Goal: Task Accomplishment & Management: Complete application form

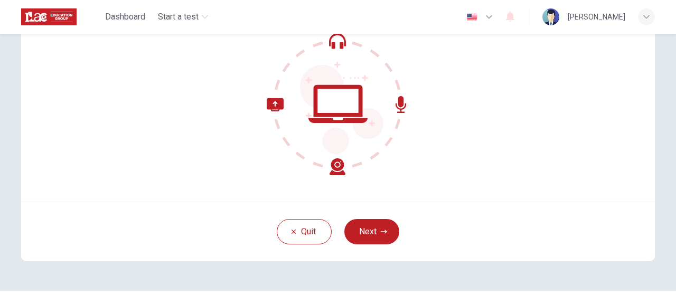
scroll to position [123, 0]
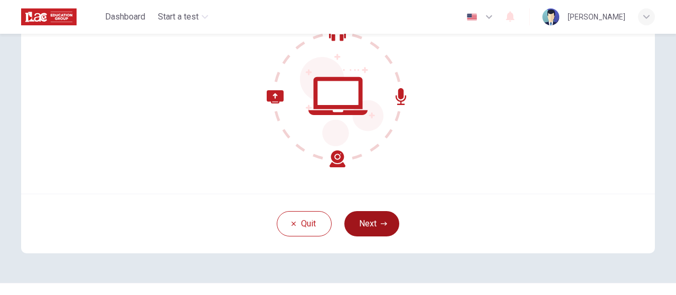
click at [367, 227] on button "Next" at bounding box center [371, 223] width 55 height 25
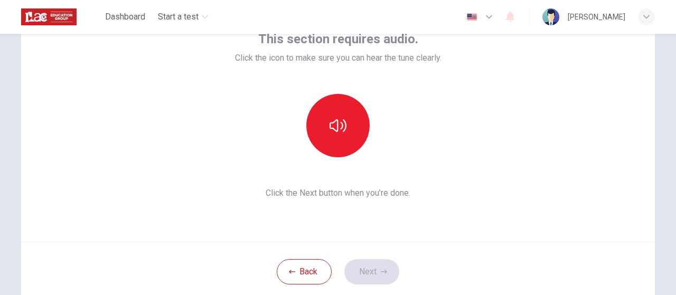
scroll to position [70, 0]
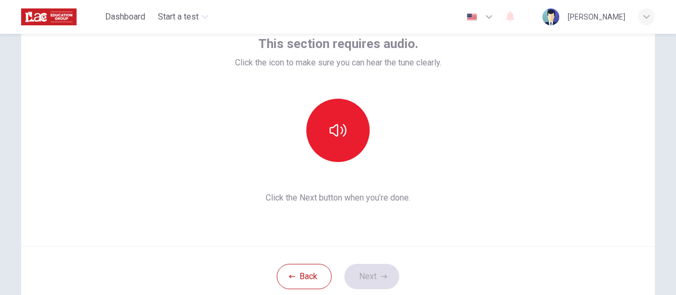
click at [510, 187] on div "This section requires audio. Click the icon to make sure you can hear the tune …" at bounding box center [338, 119] width 634 height 253
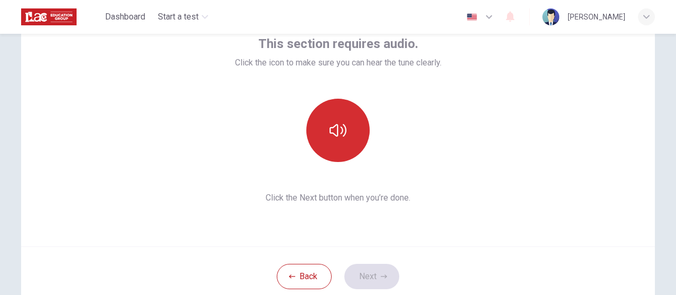
click at [340, 133] on icon "button" at bounding box center [337, 130] width 17 height 17
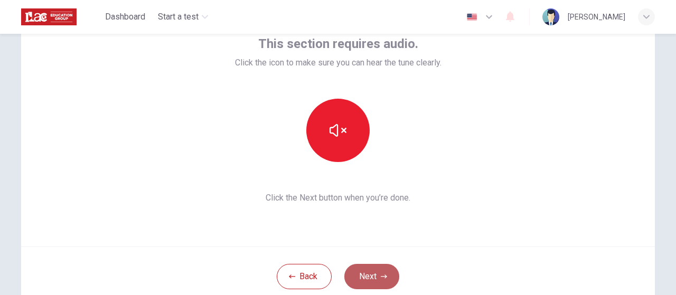
click at [373, 276] on button "Next" at bounding box center [371, 276] width 55 height 25
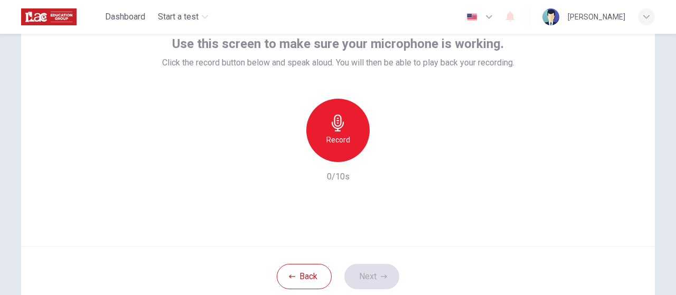
click at [340, 144] on h6 "Record" at bounding box center [338, 140] width 24 height 13
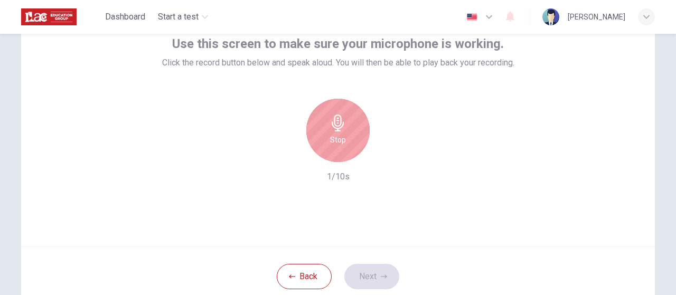
click at [340, 144] on h6 "Stop" at bounding box center [338, 140] width 16 height 13
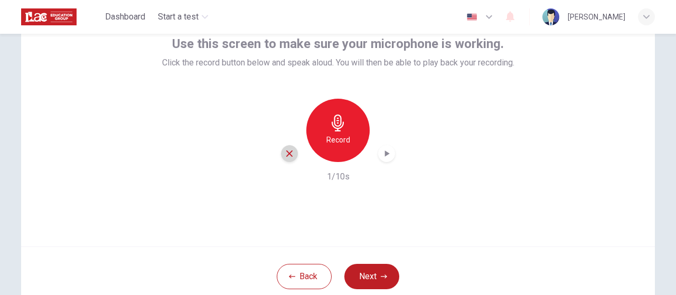
click at [285, 156] on icon "button" at bounding box center [290, 154] width 10 height 10
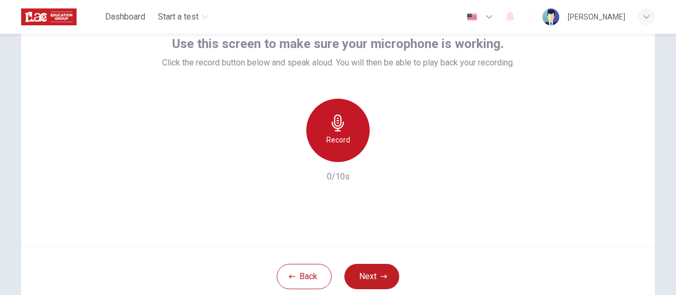
click at [324, 129] on div "Record" at bounding box center [337, 130] width 63 height 63
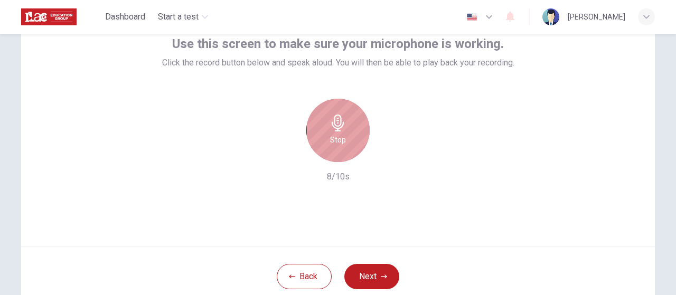
click at [348, 147] on div "Stop" at bounding box center [337, 130] width 63 height 63
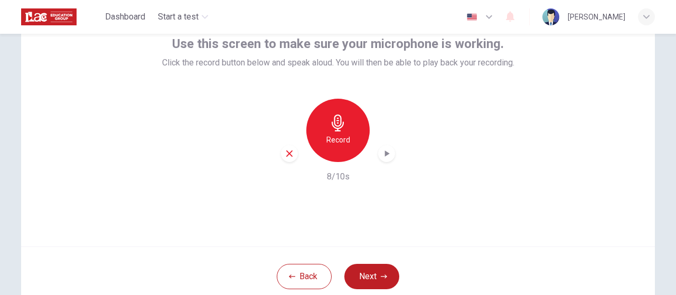
click at [288, 150] on icon "button" at bounding box center [290, 154] width 10 height 10
click at [331, 137] on h6 "Record" at bounding box center [338, 140] width 24 height 13
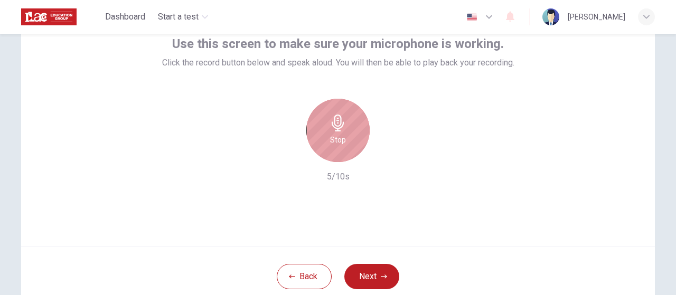
click at [330, 144] on h6 "Stop" at bounding box center [338, 140] width 16 height 13
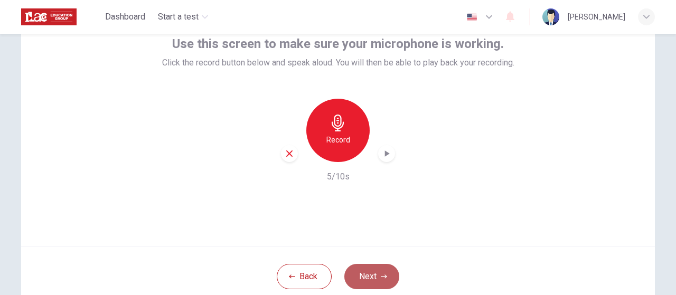
click at [364, 281] on button "Next" at bounding box center [371, 276] width 55 height 25
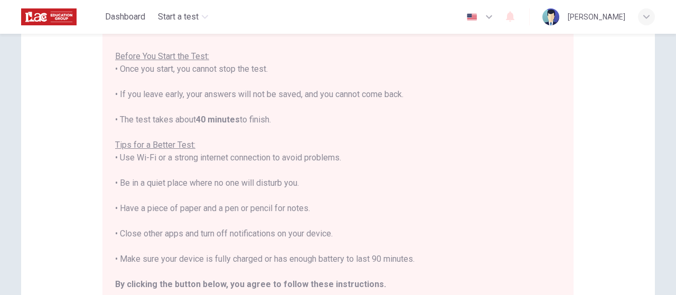
scroll to position [106, 0]
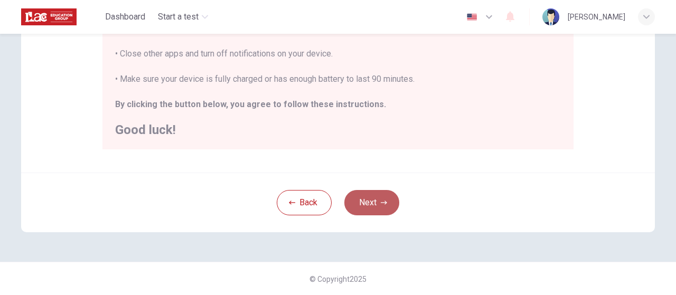
click at [359, 196] on button "Next" at bounding box center [371, 202] width 55 height 25
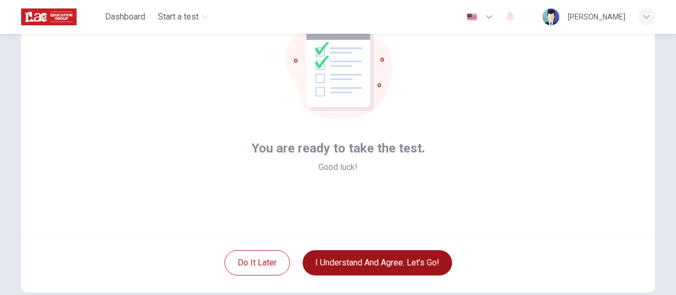
scroll to position [88, 0]
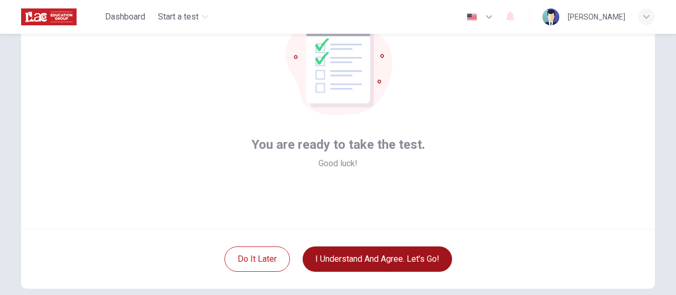
click at [380, 253] on button "I understand and agree. Let’s go!" at bounding box center [377, 259] width 149 height 25
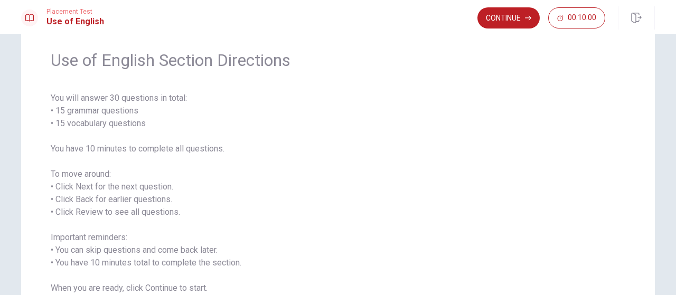
scroll to position [17, 0]
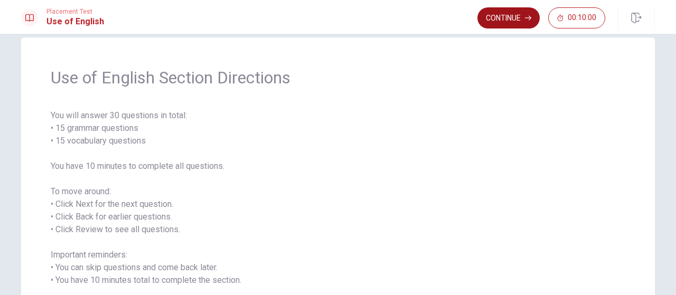
click at [506, 17] on button "Continue" at bounding box center [508, 17] width 62 height 21
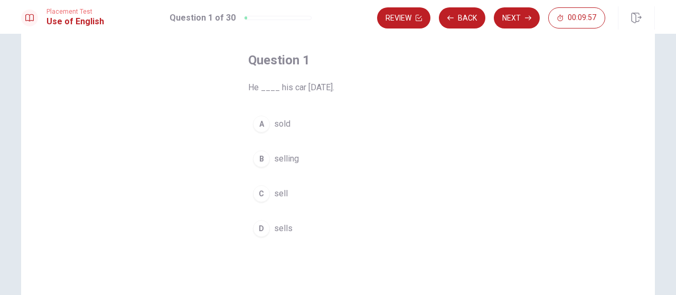
scroll to position [53, 0]
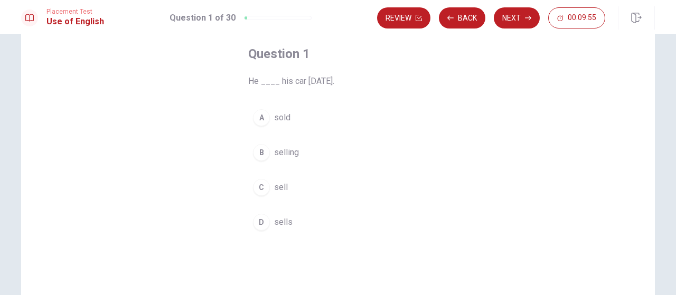
click at [258, 118] on div "A" at bounding box center [261, 117] width 17 height 17
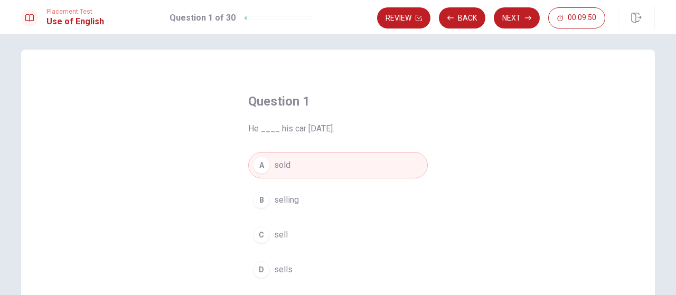
scroll to position [0, 0]
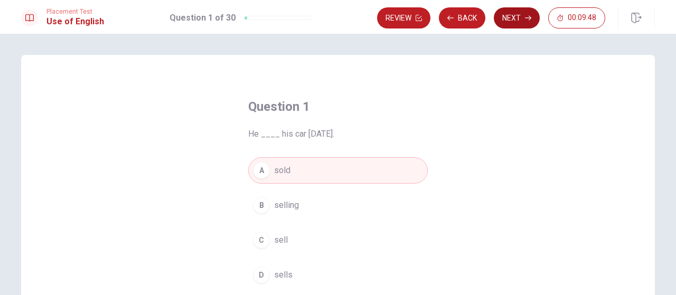
click at [515, 16] on button "Next" at bounding box center [517, 17] width 46 height 21
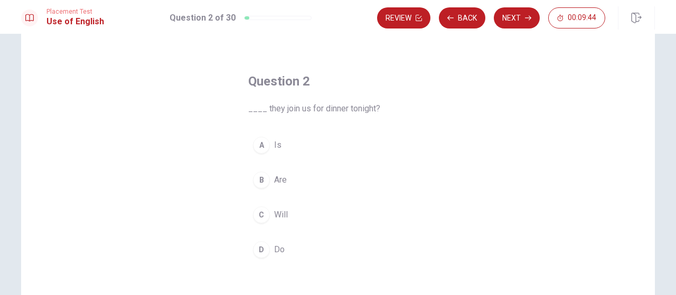
scroll to position [35, 0]
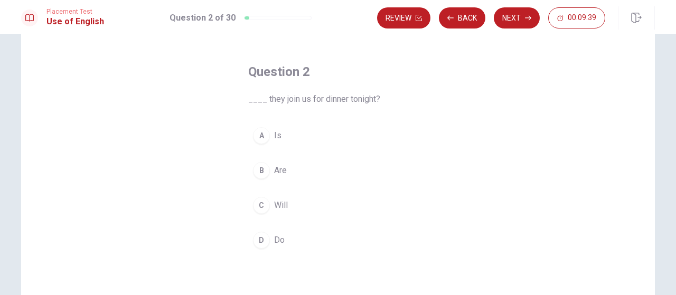
click at [282, 206] on span "Will" at bounding box center [281, 205] width 14 height 13
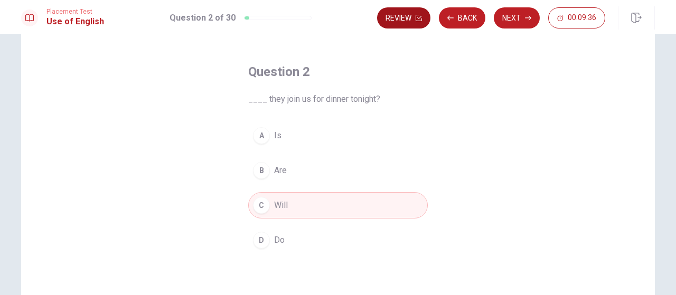
click at [418, 16] on icon "button" at bounding box center [419, 18] width 6 height 6
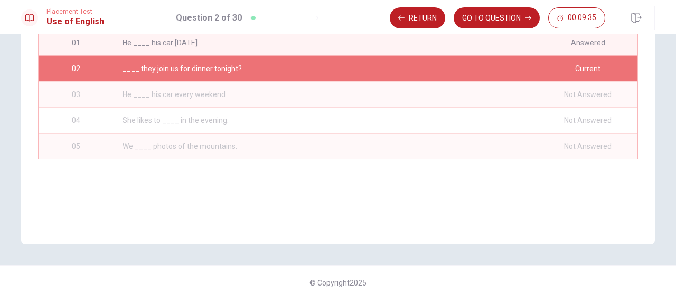
scroll to position [182, 0]
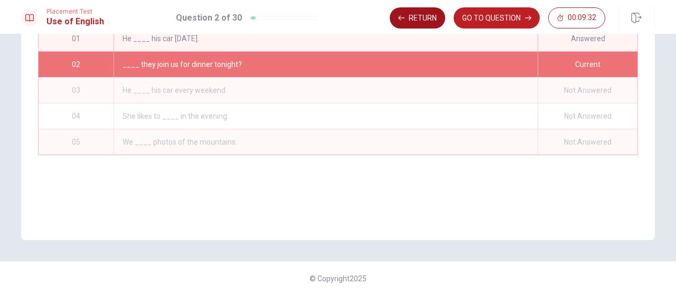
click at [420, 16] on button "Return" at bounding box center [417, 17] width 55 height 21
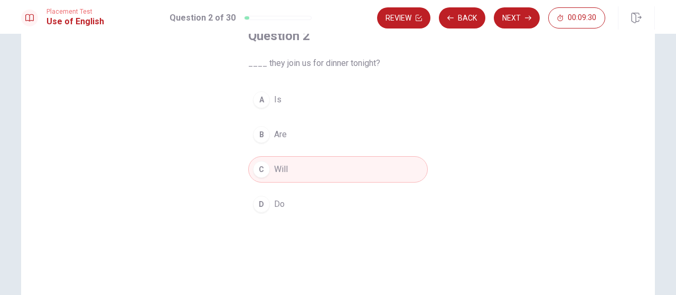
scroll to position [58, 0]
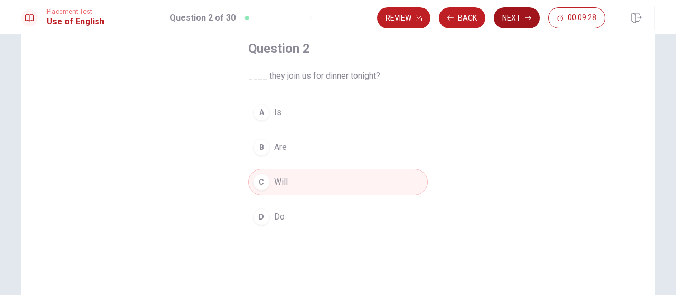
click at [516, 22] on button "Next" at bounding box center [517, 17] width 46 height 21
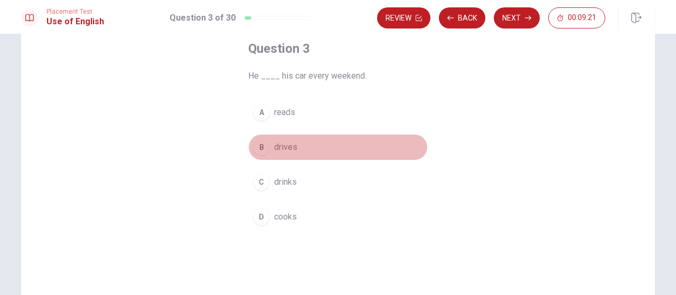
click at [296, 145] on button "B drives" at bounding box center [338, 147] width 180 height 26
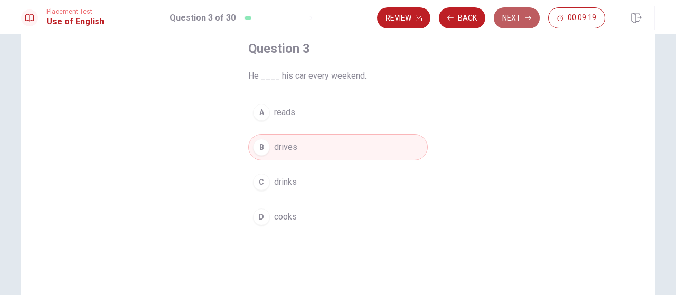
click at [515, 17] on button "Next" at bounding box center [517, 17] width 46 height 21
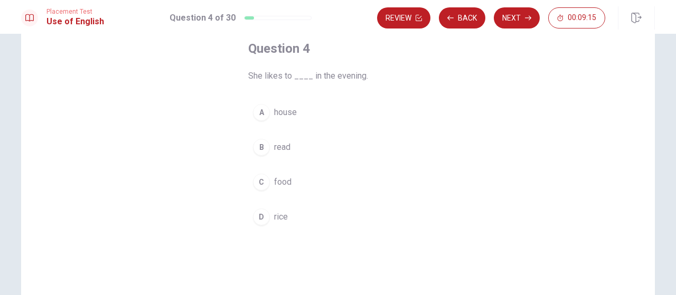
click at [324, 145] on button "B read" at bounding box center [338, 147] width 180 height 26
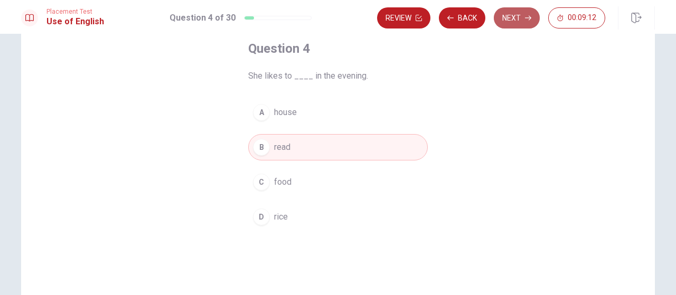
click at [520, 22] on button "Next" at bounding box center [517, 17] width 46 height 21
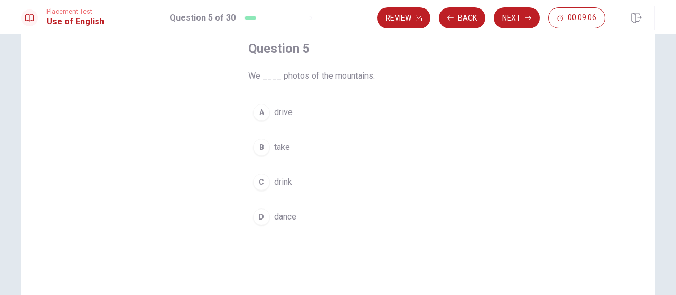
click at [303, 146] on button "B take" at bounding box center [338, 147] width 180 height 26
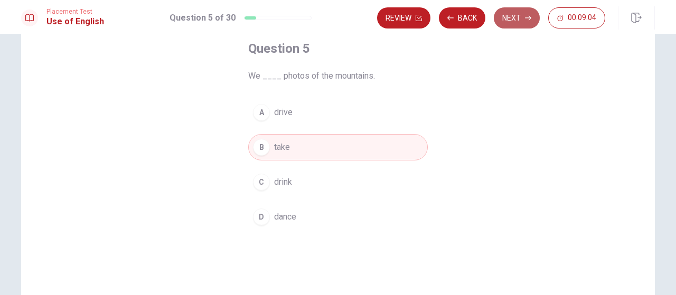
click at [512, 21] on button "Next" at bounding box center [517, 17] width 46 height 21
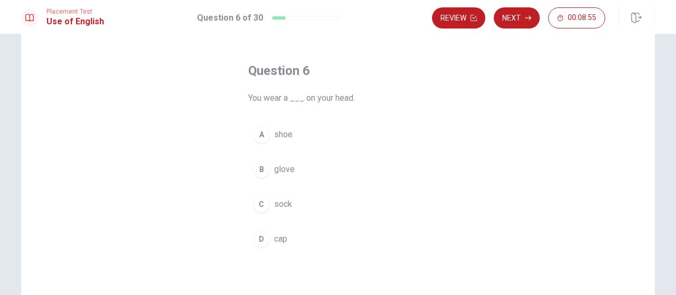
scroll to position [53, 0]
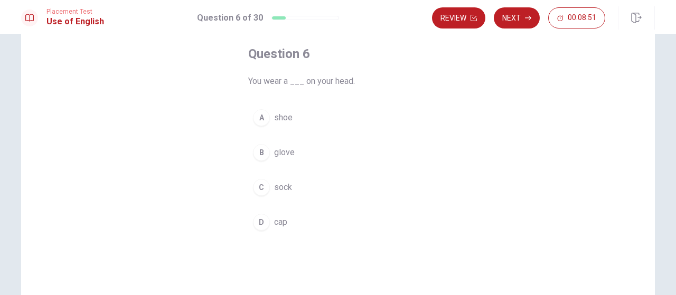
click at [304, 221] on button "D cap" at bounding box center [338, 222] width 180 height 26
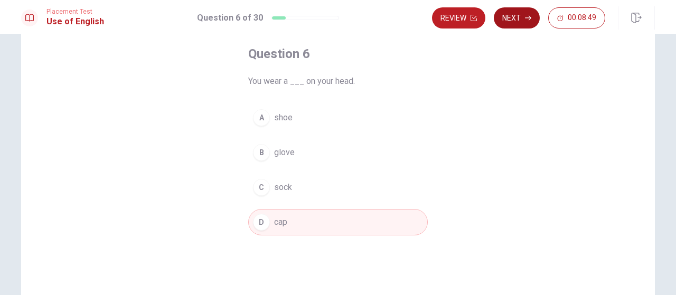
click at [515, 20] on button "Next" at bounding box center [517, 17] width 46 height 21
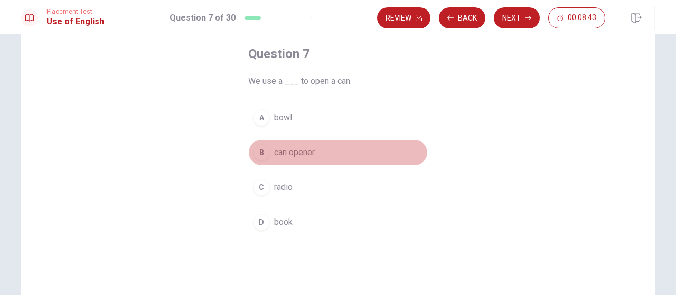
click at [331, 140] on button "B can opener" at bounding box center [338, 152] width 180 height 26
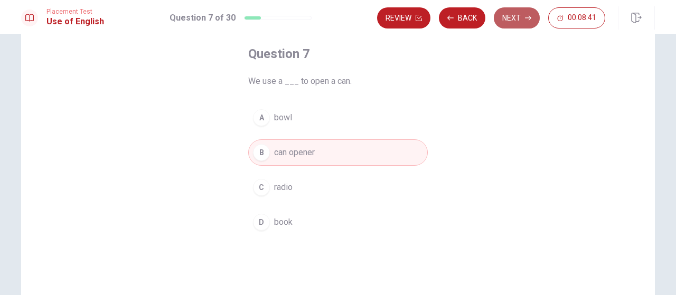
click at [510, 13] on button "Next" at bounding box center [517, 17] width 46 height 21
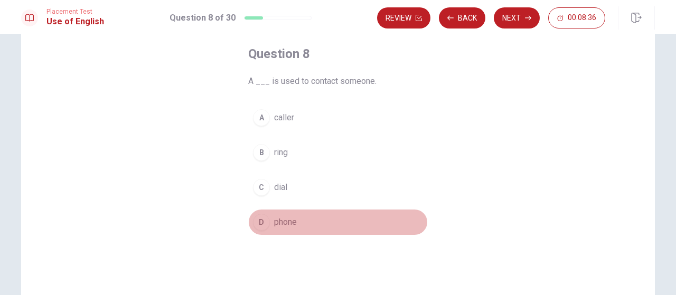
click at [315, 218] on button "D phone" at bounding box center [338, 222] width 180 height 26
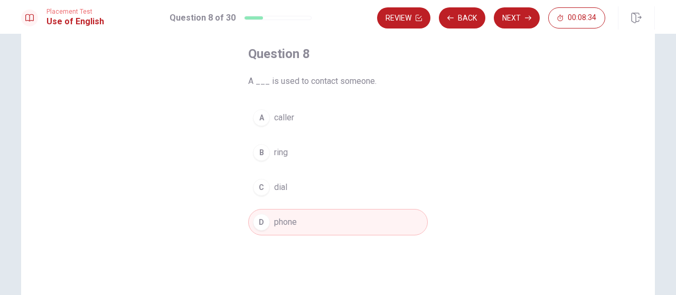
click at [515, 17] on button "Next" at bounding box center [517, 17] width 46 height 21
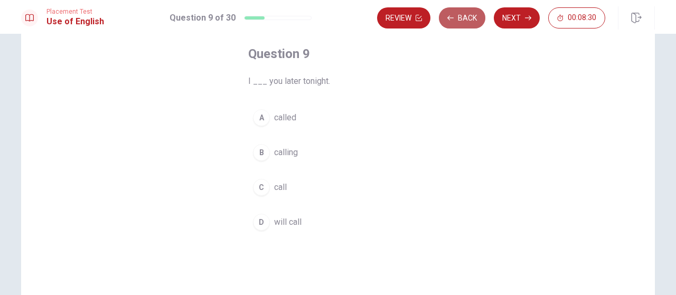
click at [460, 14] on button "Back" at bounding box center [462, 17] width 46 height 21
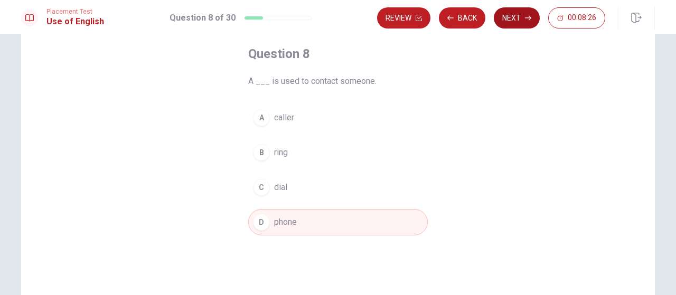
click at [520, 17] on button "Next" at bounding box center [517, 17] width 46 height 21
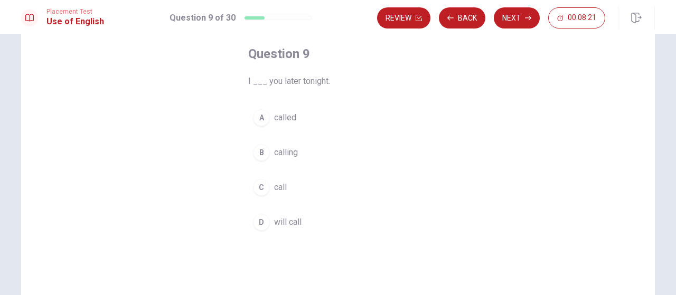
click at [320, 221] on button "D will call" at bounding box center [338, 222] width 180 height 26
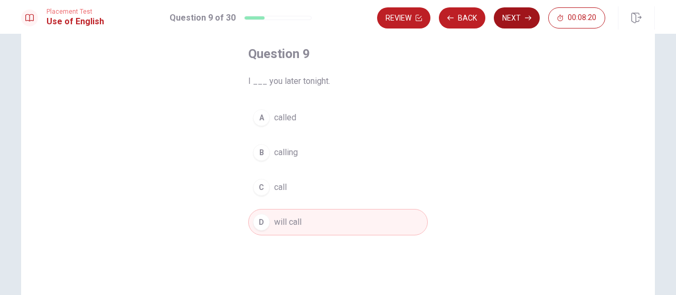
click at [521, 18] on button "Next" at bounding box center [517, 17] width 46 height 21
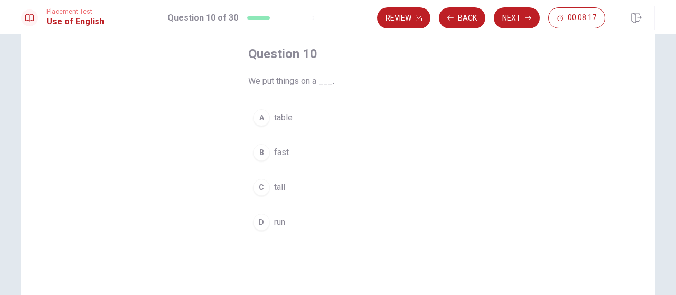
click at [304, 118] on button "A table" at bounding box center [338, 118] width 180 height 26
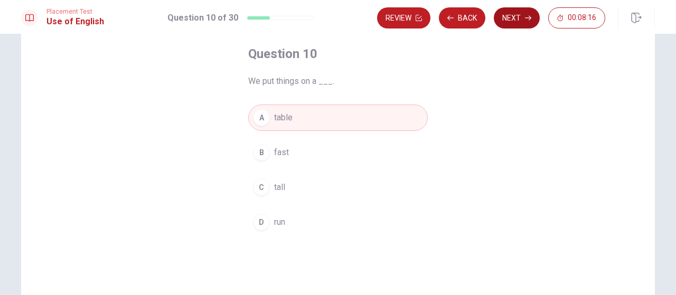
click at [504, 10] on button "Next" at bounding box center [517, 17] width 46 height 21
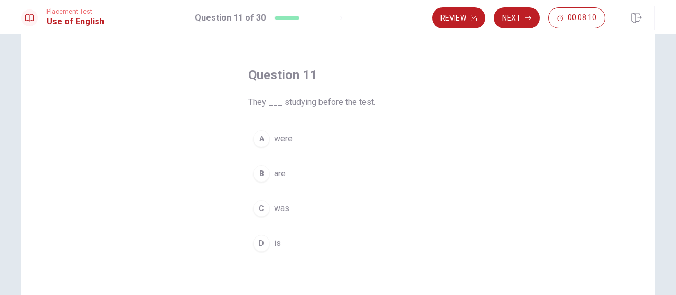
scroll to position [35, 0]
click at [316, 168] on button "B are" at bounding box center [338, 170] width 180 height 26
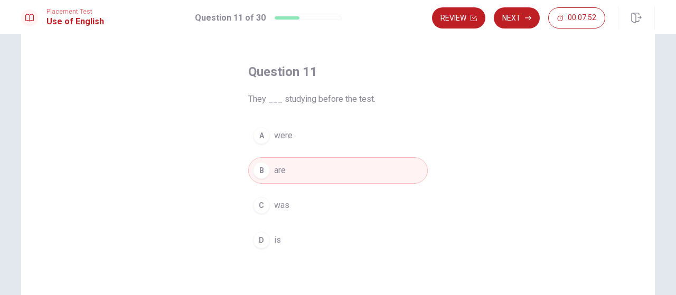
click at [248, 157] on button "B are" at bounding box center [338, 170] width 180 height 26
click at [510, 16] on button "Next" at bounding box center [517, 17] width 46 height 21
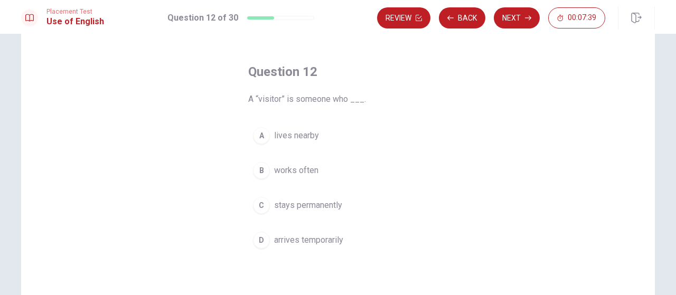
click at [328, 236] on span "arrives temporarily" at bounding box center [308, 240] width 69 height 13
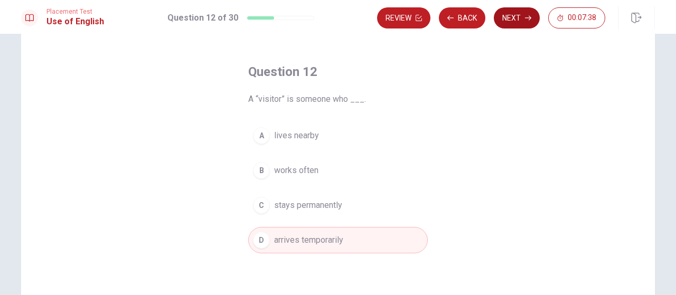
click at [503, 15] on button "Next" at bounding box center [517, 17] width 46 height 21
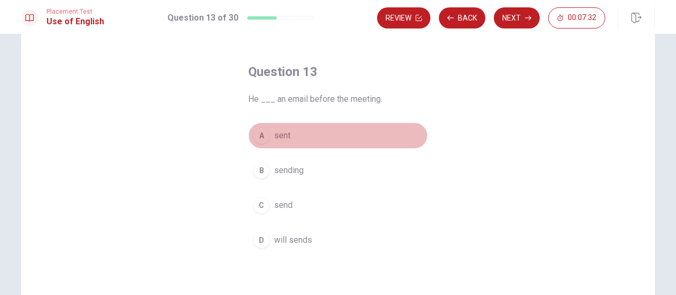
click at [294, 127] on button "A sent" at bounding box center [338, 135] width 180 height 26
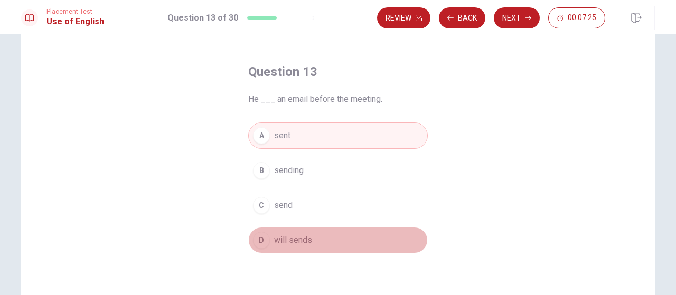
click at [298, 238] on span "will sends" at bounding box center [293, 240] width 38 height 13
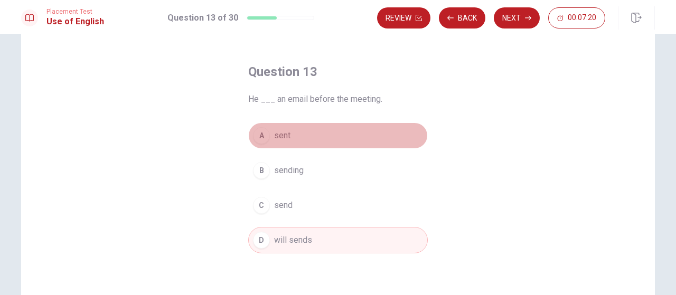
click at [309, 139] on button "A sent" at bounding box center [338, 135] width 180 height 26
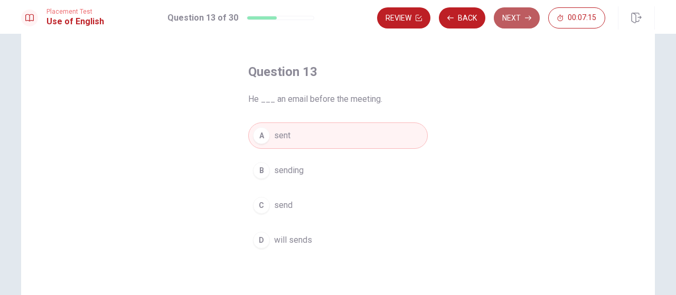
click at [510, 18] on button "Next" at bounding box center [517, 17] width 46 height 21
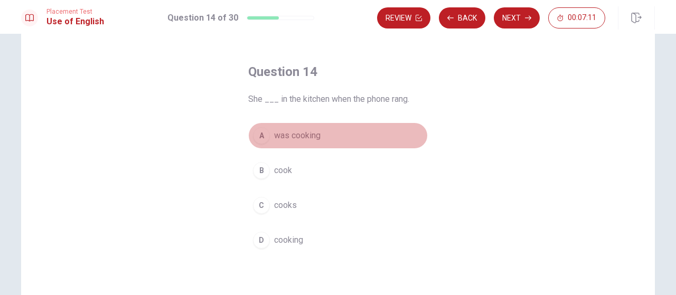
click at [317, 142] on button "A was cooking" at bounding box center [338, 135] width 180 height 26
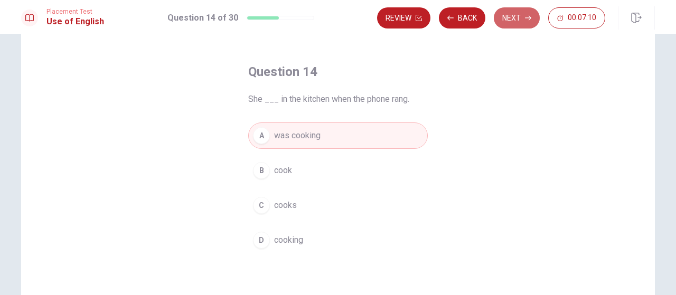
click at [517, 21] on button "Next" at bounding box center [517, 17] width 46 height 21
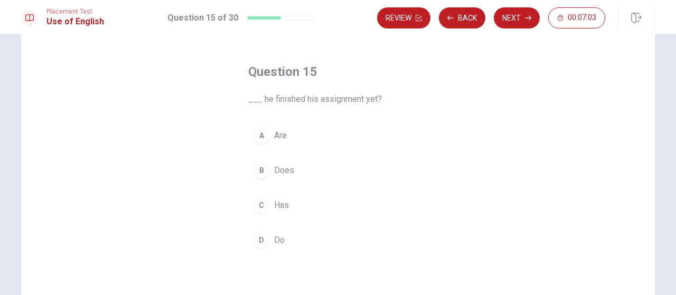
click at [290, 207] on button "C Has" at bounding box center [338, 205] width 180 height 26
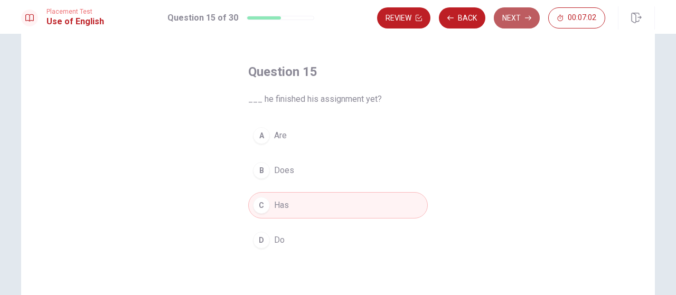
click at [512, 17] on button "Next" at bounding box center [517, 17] width 46 height 21
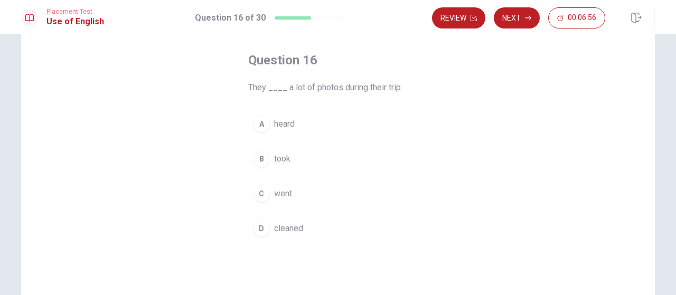
scroll to position [53, 0]
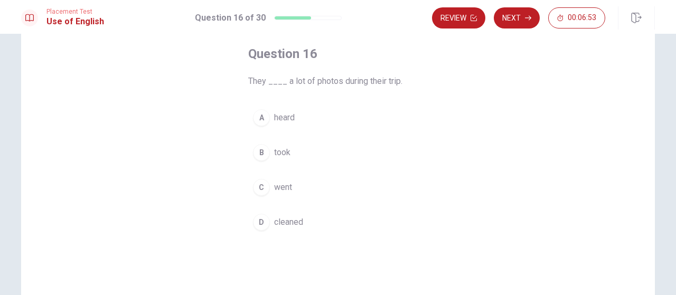
click at [299, 152] on button "B took" at bounding box center [338, 152] width 180 height 26
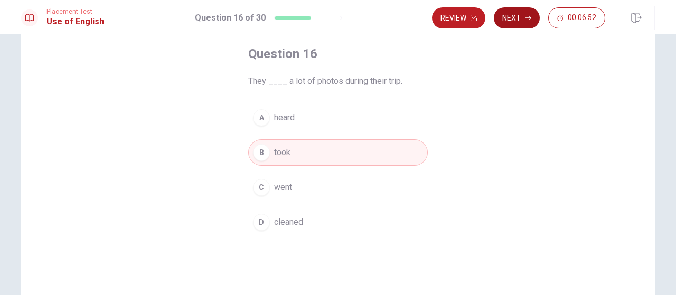
click at [521, 21] on button "Next" at bounding box center [517, 17] width 46 height 21
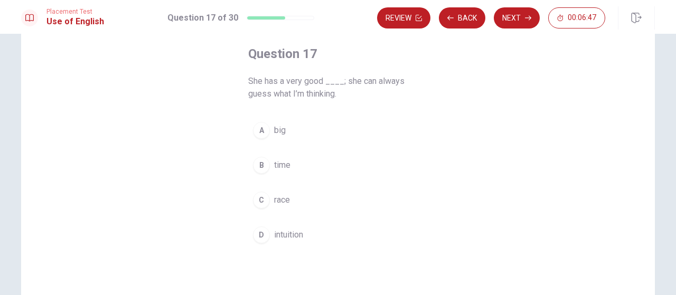
click at [304, 232] on button "D intuition" at bounding box center [338, 235] width 180 height 26
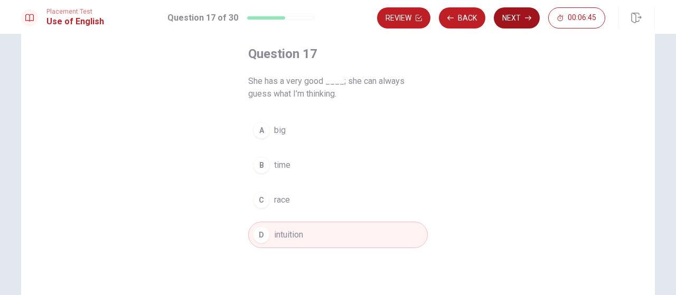
click at [511, 17] on button "Next" at bounding box center [517, 17] width 46 height 21
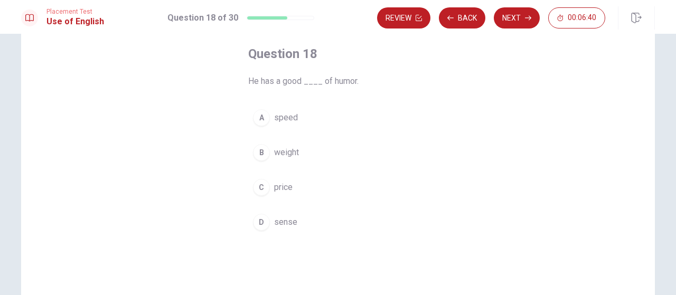
click at [303, 217] on button "D sense" at bounding box center [338, 222] width 180 height 26
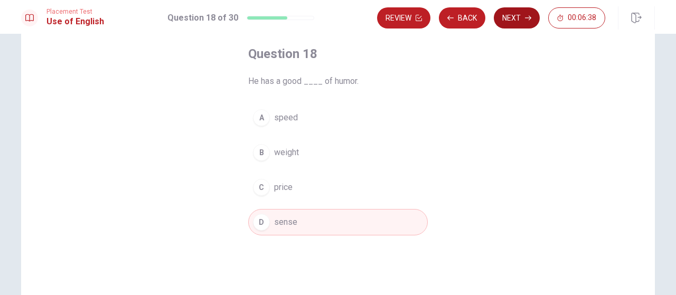
click at [509, 18] on button "Next" at bounding box center [517, 17] width 46 height 21
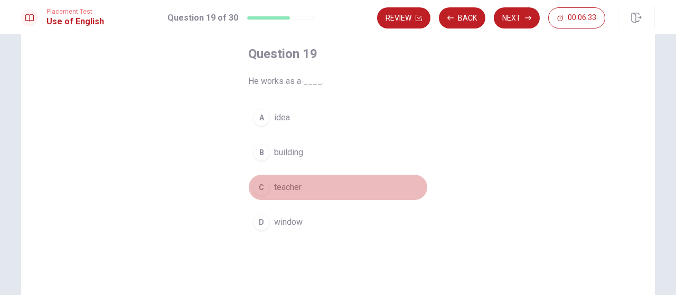
click at [307, 181] on button "C teacher" at bounding box center [338, 187] width 180 height 26
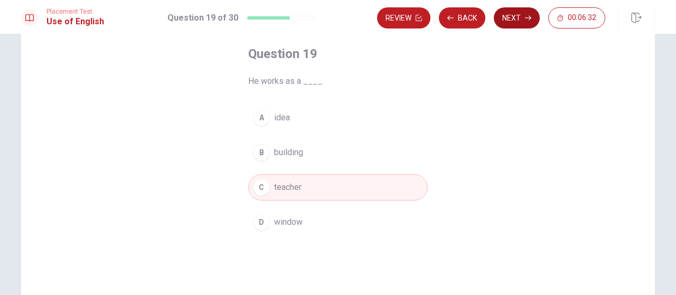
click at [525, 16] on button "Next" at bounding box center [517, 17] width 46 height 21
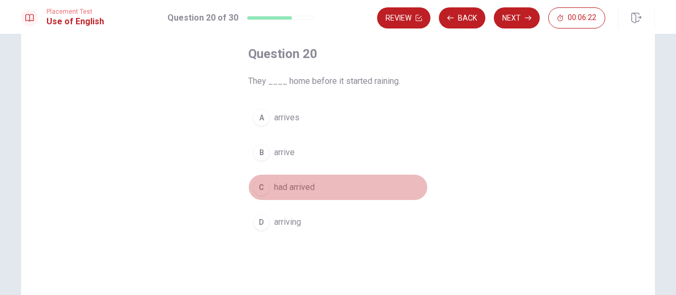
click at [329, 182] on button "C had arrived" at bounding box center [338, 187] width 180 height 26
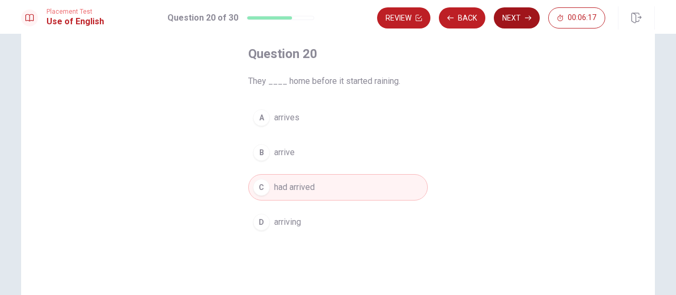
click at [510, 18] on button "Next" at bounding box center [517, 17] width 46 height 21
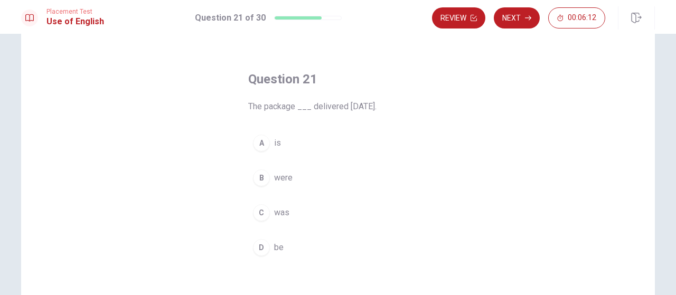
scroll to position [35, 0]
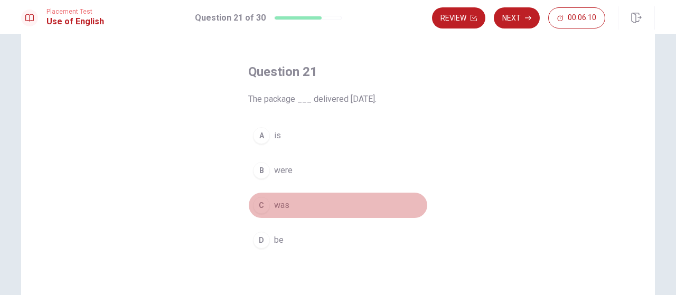
click at [311, 204] on button "C was" at bounding box center [338, 205] width 180 height 26
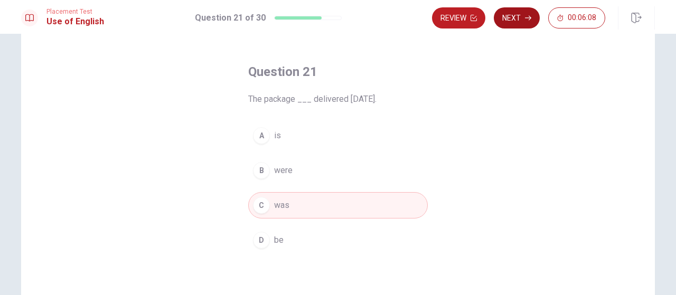
click at [514, 12] on button "Next" at bounding box center [517, 17] width 46 height 21
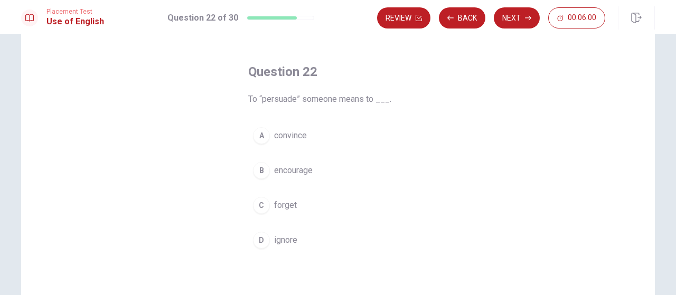
click at [341, 127] on button "A convince" at bounding box center [338, 135] width 180 height 26
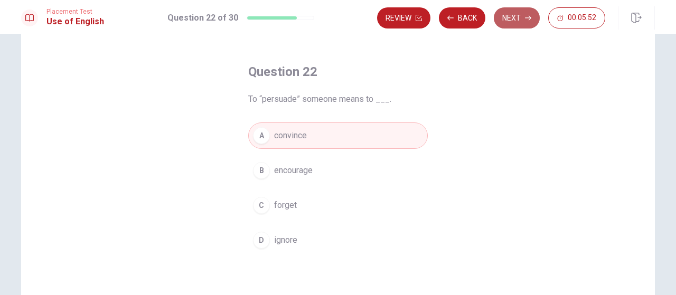
click at [515, 17] on button "Next" at bounding box center [517, 17] width 46 height 21
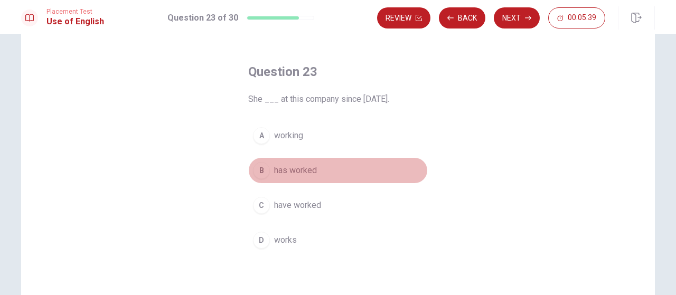
click at [325, 167] on button "B has worked" at bounding box center [338, 170] width 180 height 26
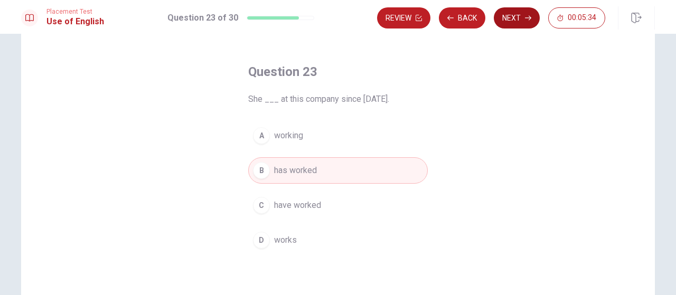
click at [523, 18] on button "Next" at bounding box center [517, 17] width 46 height 21
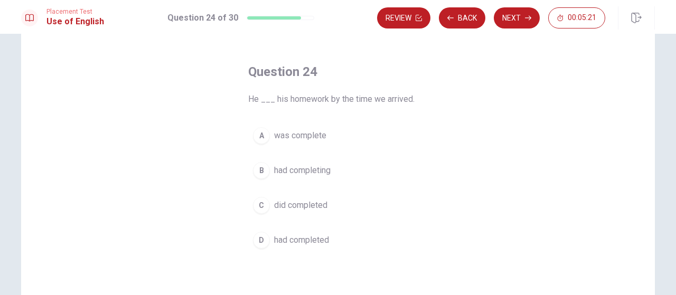
click at [341, 224] on div "Question 24 He ___ his homework by the time we arrived. A was complete B had co…" at bounding box center [338, 216] width 222 height 341
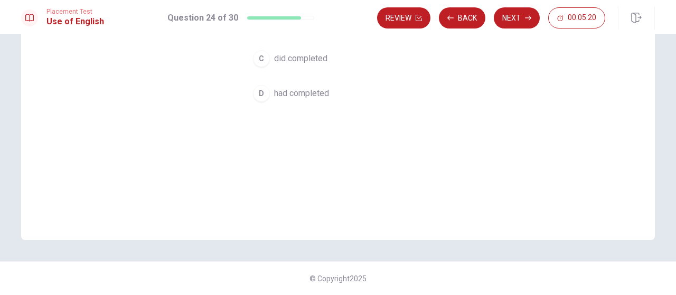
click at [315, 101] on button "D had completed" at bounding box center [338, 93] width 180 height 26
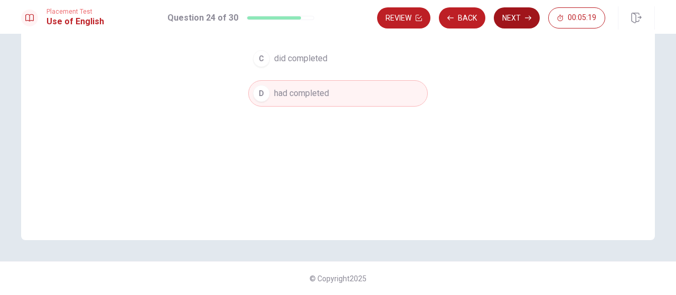
click at [521, 19] on button "Next" at bounding box center [517, 17] width 46 height 21
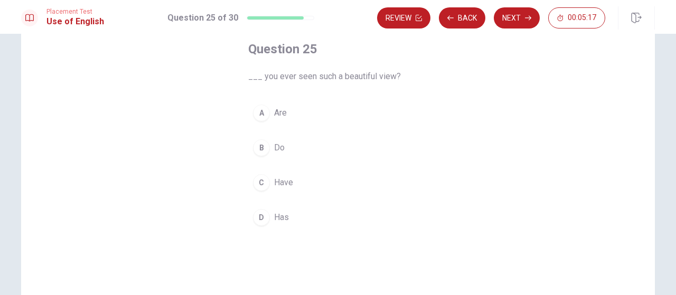
scroll to position [41, 0]
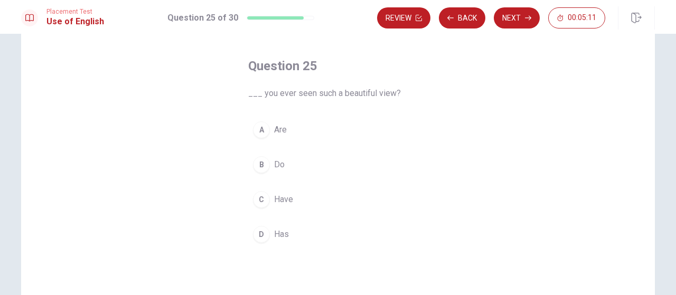
click at [319, 196] on button "C Have" at bounding box center [338, 199] width 180 height 26
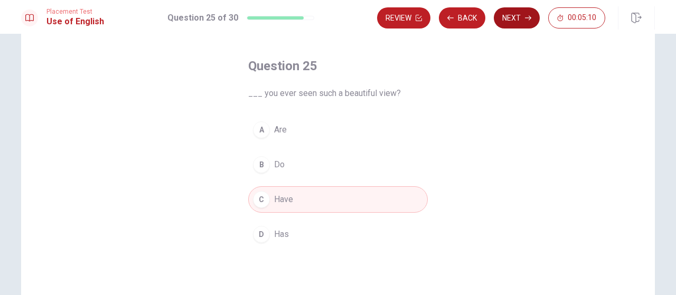
click at [525, 20] on button "Next" at bounding box center [517, 17] width 46 height 21
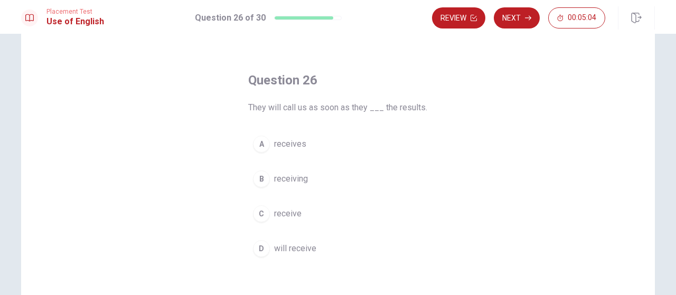
scroll to position [35, 0]
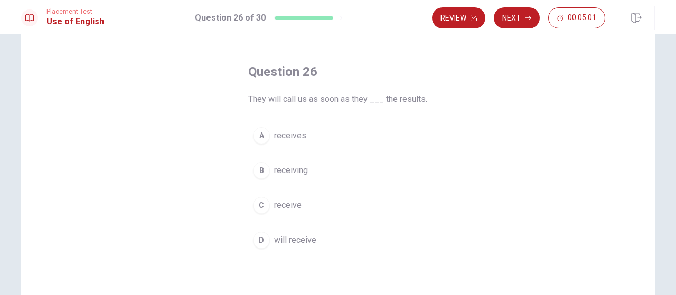
click at [314, 201] on button "C receive" at bounding box center [338, 205] width 180 height 26
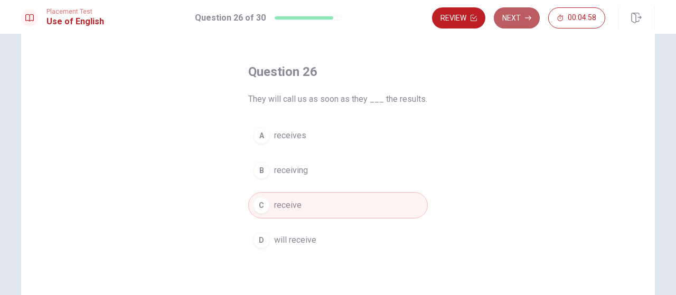
click at [516, 17] on button "Next" at bounding box center [517, 17] width 46 height 21
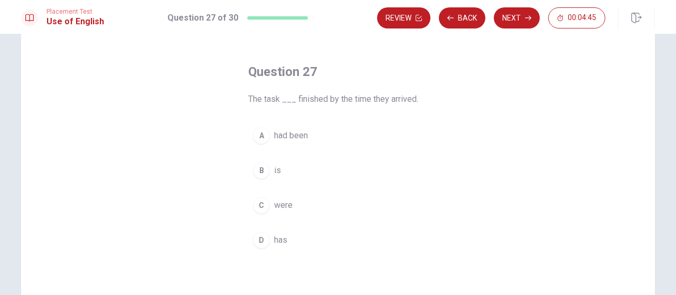
click at [309, 134] on button "A had been" at bounding box center [338, 135] width 180 height 26
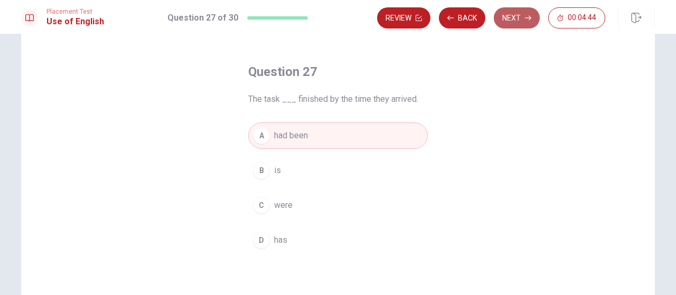
click at [516, 16] on button "Next" at bounding box center [517, 17] width 46 height 21
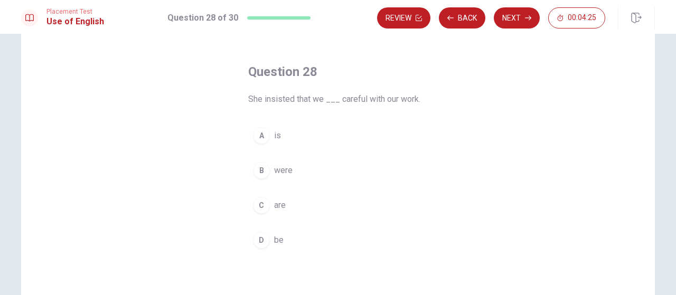
click at [286, 193] on button "C are" at bounding box center [338, 205] width 180 height 26
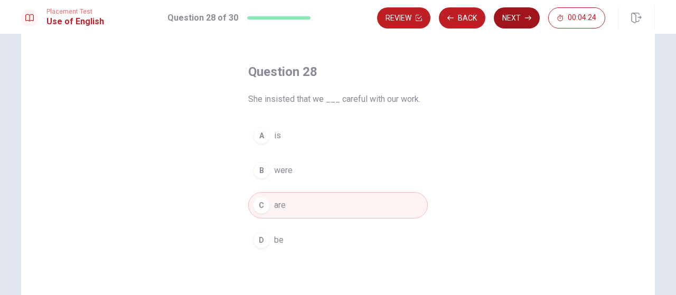
click at [518, 17] on button "Next" at bounding box center [517, 17] width 46 height 21
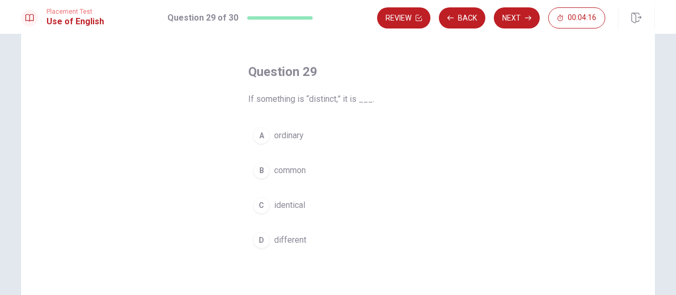
click at [297, 134] on span "ordinary" at bounding box center [289, 135] width 30 height 13
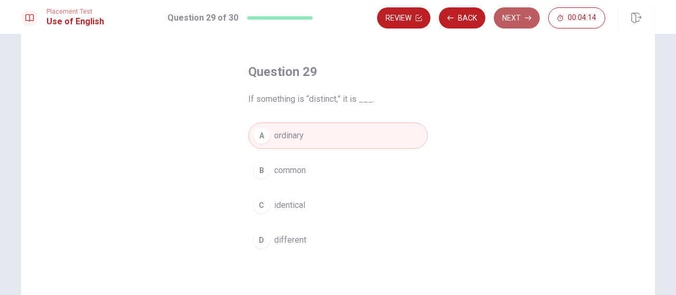
click at [527, 22] on button "Next" at bounding box center [517, 17] width 46 height 21
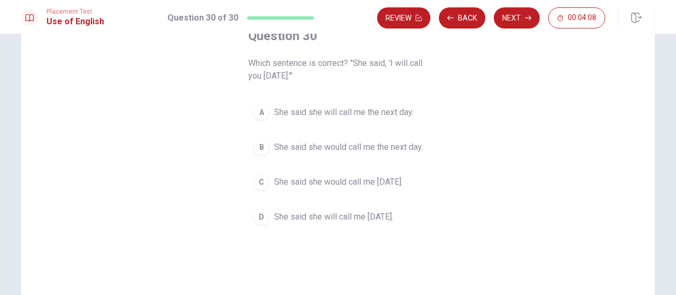
scroll to position [70, 0]
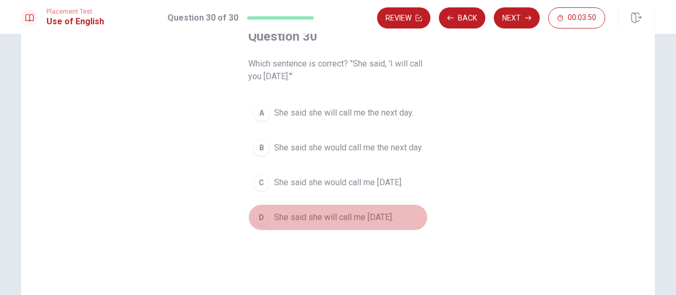
click at [325, 223] on span "She said she will call me [DATE]." at bounding box center [333, 217] width 119 height 13
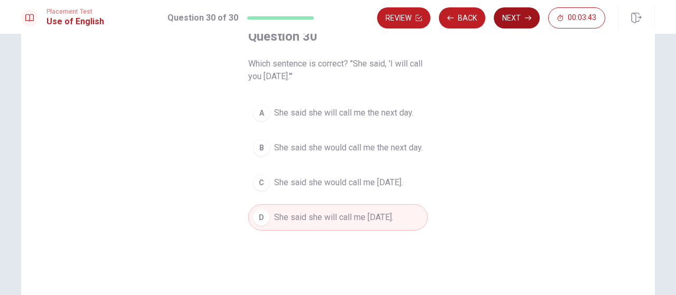
click at [529, 11] on button "Next" at bounding box center [517, 17] width 46 height 21
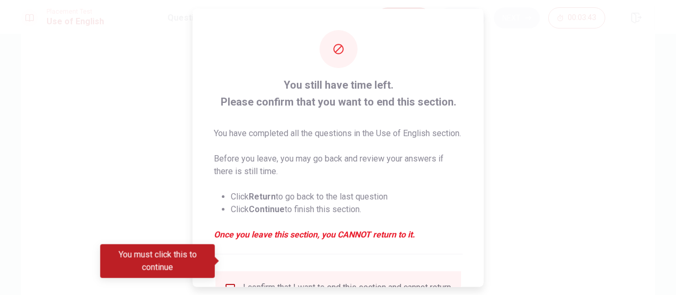
scroll to position [111, 0]
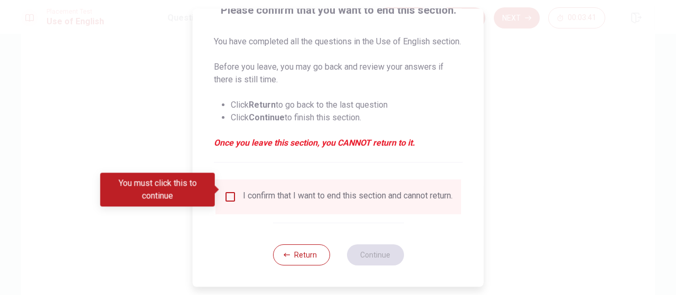
click at [227, 191] on input "You must click this to continue" at bounding box center [230, 197] width 13 height 13
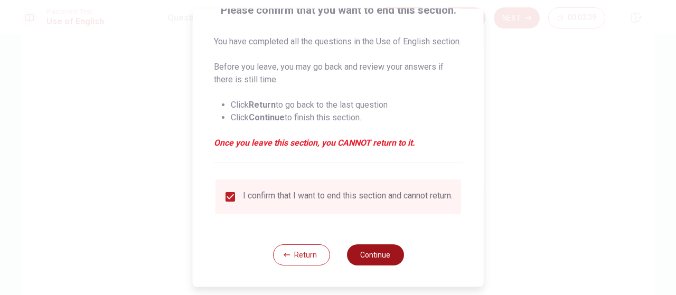
click at [378, 256] on button "Continue" at bounding box center [374, 254] width 57 height 21
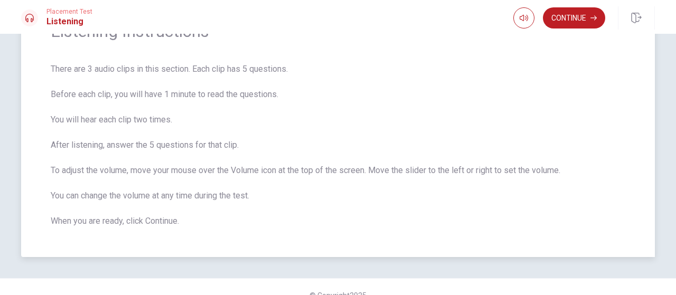
scroll to position [70, 0]
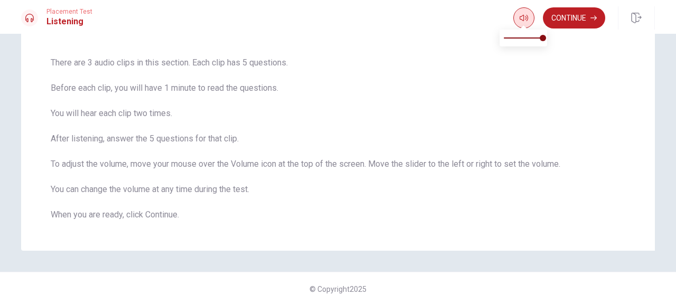
click at [529, 16] on button "button" at bounding box center [523, 17] width 21 height 21
type input "1"
click at [543, 41] on span at bounding box center [543, 38] width 6 height 6
click at [580, 12] on button "Continue" at bounding box center [574, 17] width 62 height 21
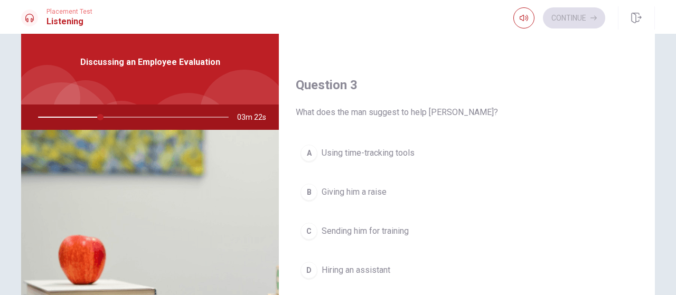
scroll to position [510, 0]
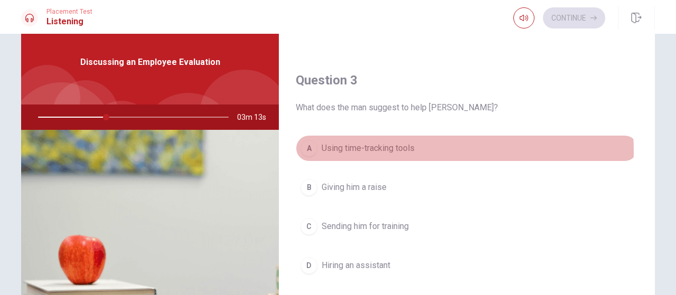
click at [404, 147] on span "Using time-tracking tools" at bounding box center [368, 148] width 93 height 13
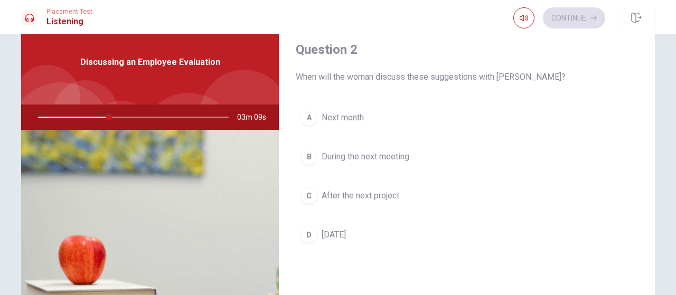
scroll to position [264, 0]
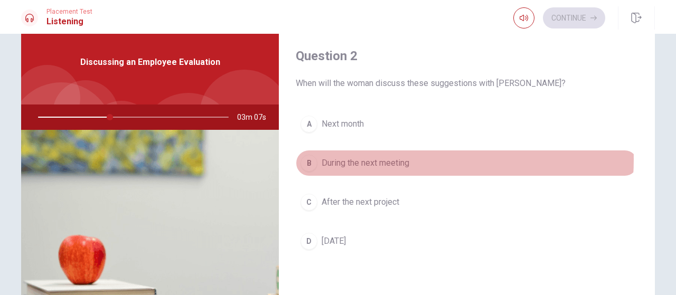
click at [379, 157] on span "During the next meeting" at bounding box center [366, 163] width 88 height 13
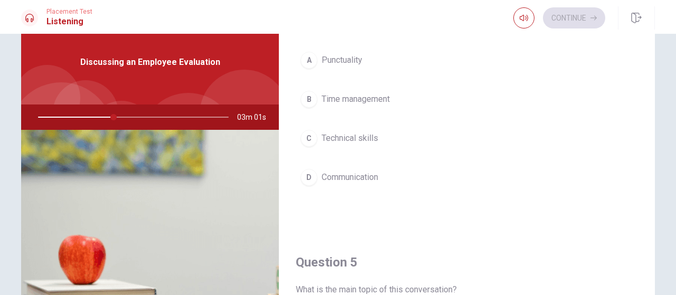
scroll to position [862, 0]
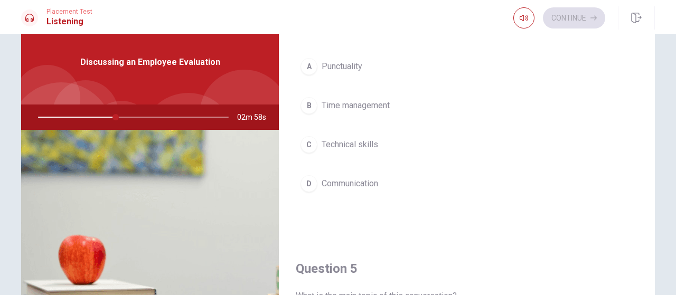
type input "41"
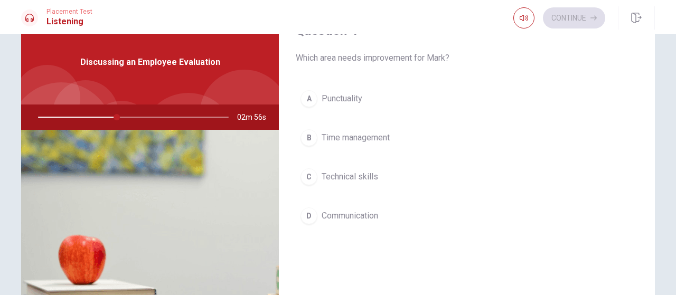
scroll to position [827, 0]
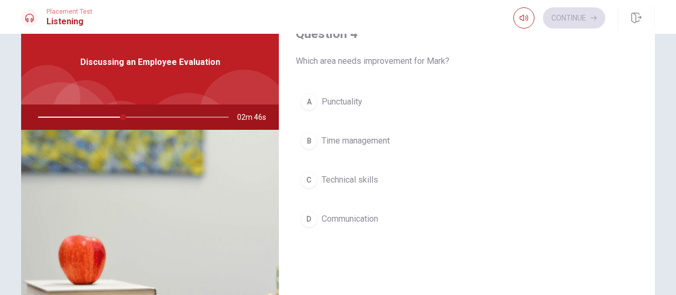
click at [388, 135] on span "Time management" at bounding box center [356, 141] width 68 height 13
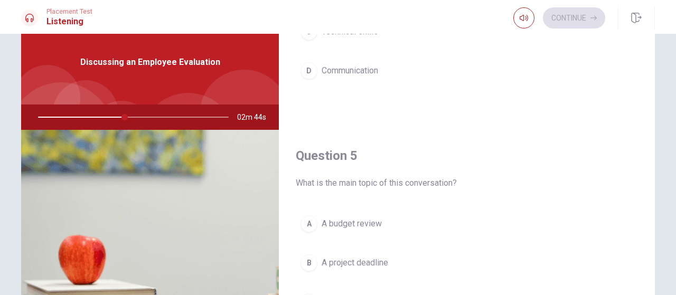
scroll to position [977, 0]
click at [640, 241] on div "Question 5 What is the main topic of this conversation? A A budget review B A p…" at bounding box center [467, 259] width 376 height 270
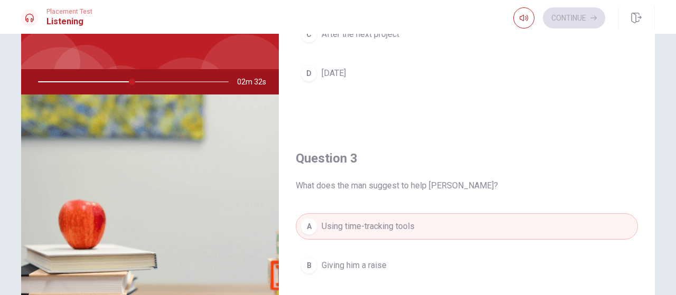
scroll to position [414, 0]
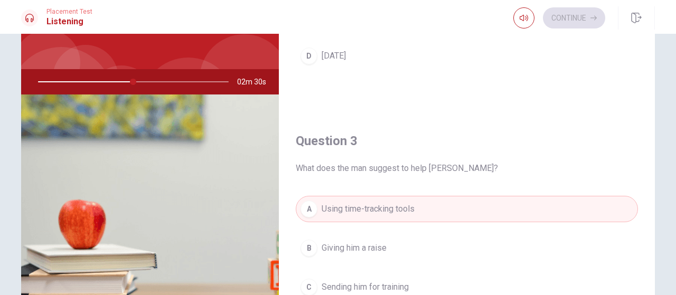
drag, startPoint x: 127, startPoint y: 79, endPoint x: 101, endPoint y: 79, distance: 25.3
click at [105, 79] on div at bounding box center [131, 81] width 212 height 25
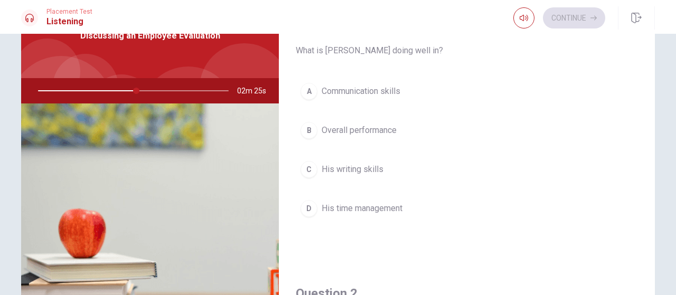
scroll to position [53, 0]
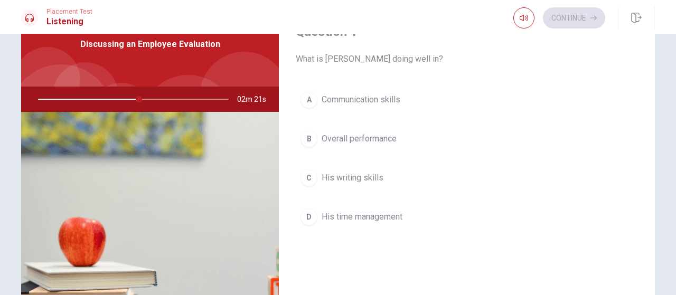
click at [399, 138] on button "B Overall performance" at bounding box center [467, 139] width 342 height 26
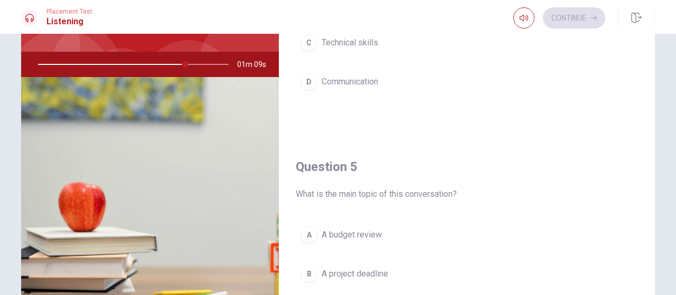
scroll to position [977, 0]
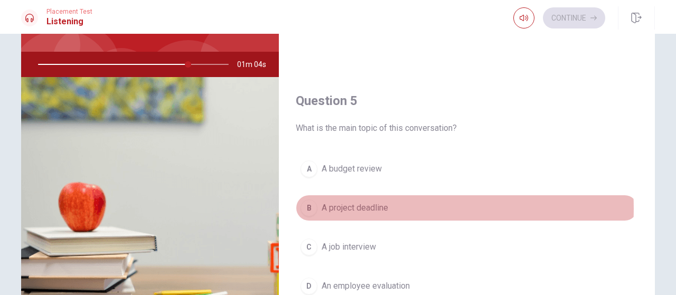
click at [395, 202] on button "B A project deadline" at bounding box center [467, 208] width 342 height 26
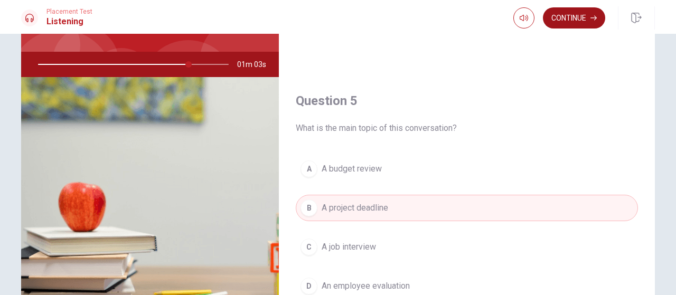
click at [560, 12] on button "Continue" at bounding box center [574, 17] width 62 height 21
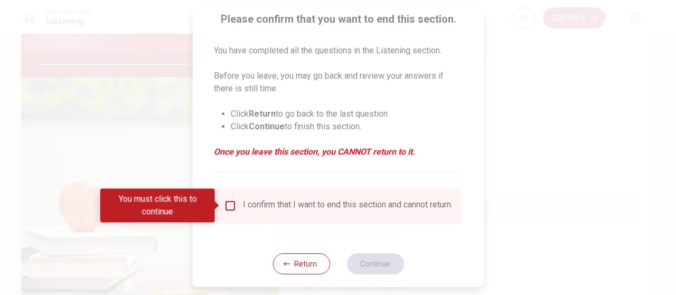
scroll to position [98, 0]
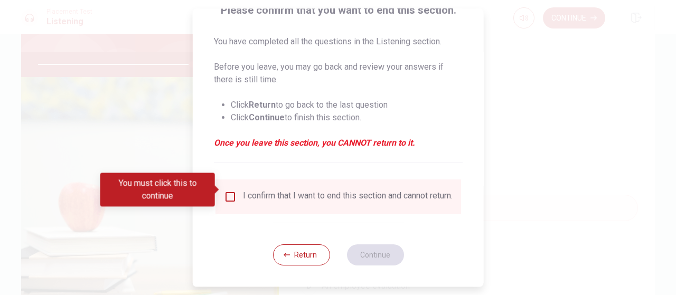
click at [229, 194] on input "You must click this to continue" at bounding box center [230, 197] width 13 height 13
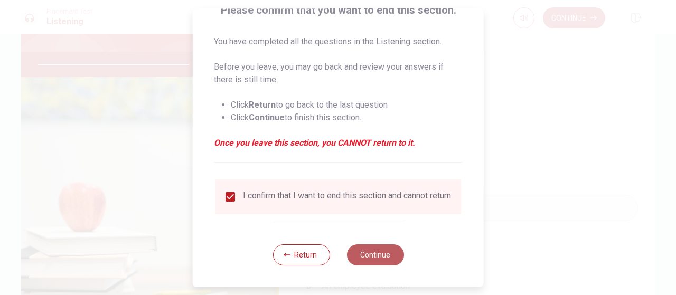
click at [379, 250] on button "Continue" at bounding box center [374, 254] width 57 height 21
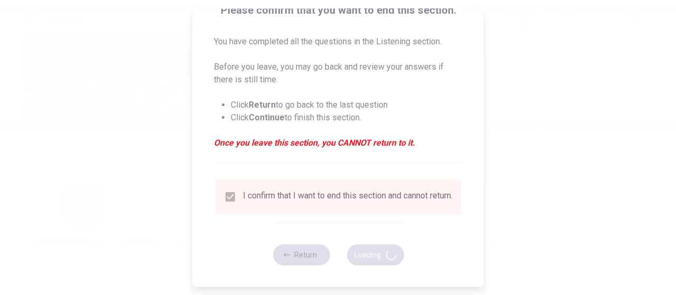
type input "82"
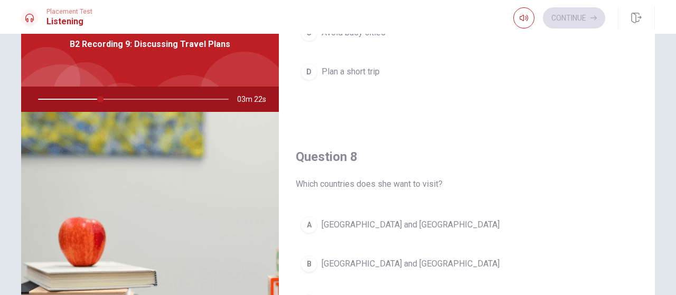
scroll to position [457, 0]
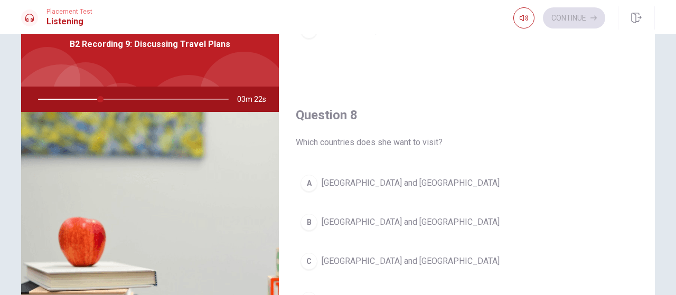
click at [383, 258] on button "C [GEOGRAPHIC_DATA] and [GEOGRAPHIC_DATA]" at bounding box center [467, 261] width 342 height 26
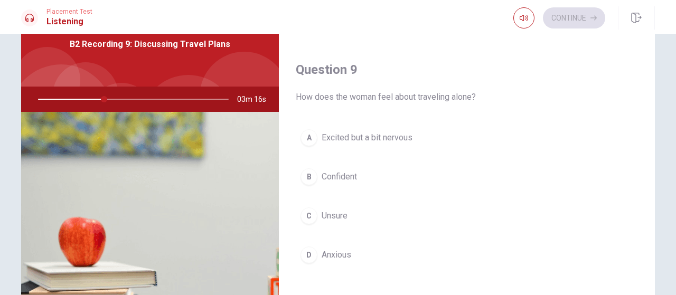
scroll to position [774, 0]
click at [367, 133] on span "Excited but a bit nervous" at bounding box center [367, 136] width 91 height 13
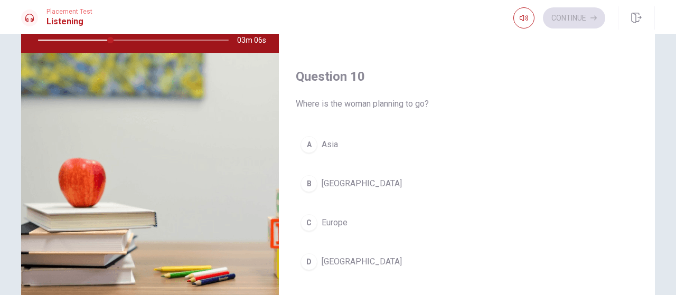
scroll to position [123, 0]
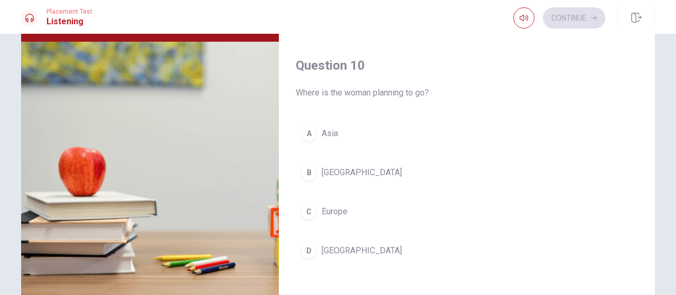
click at [364, 203] on button "C Europe" at bounding box center [467, 212] width 342 height 26
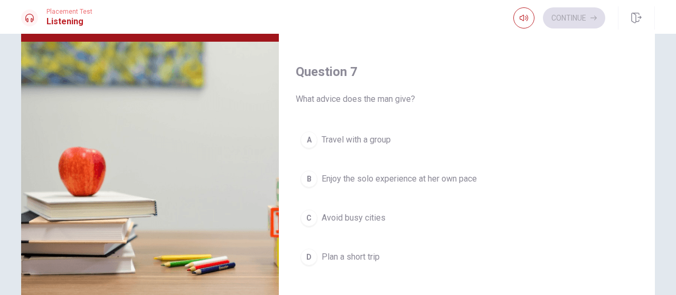
scroll to position [168, 0]
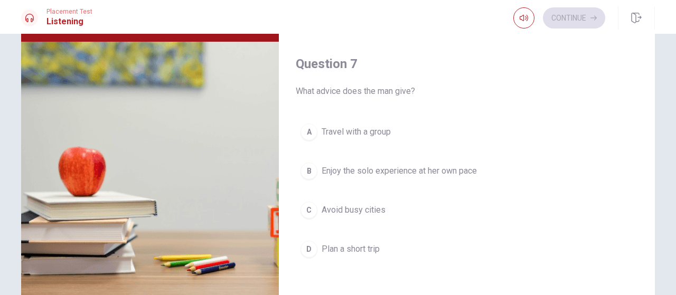
click at [385, 173] on span "Enjoy the solo experience at her own pace" at bounding box center [399, 171] width 155 height 13
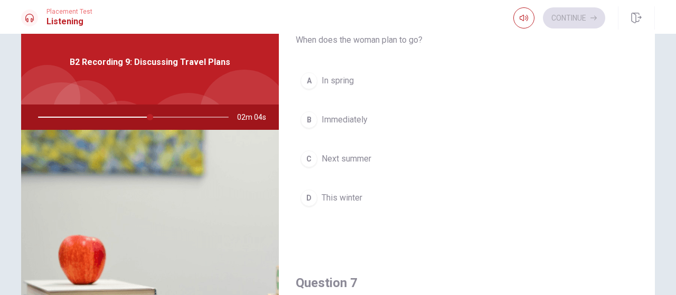
scroll to position [0, 0]
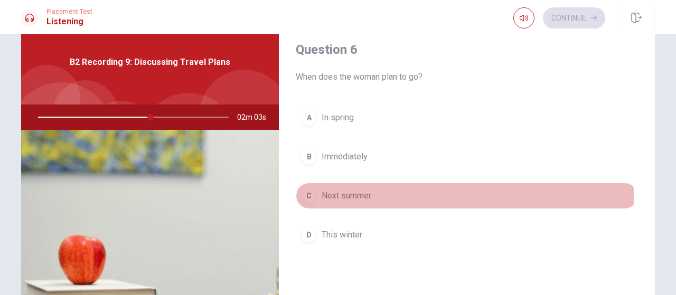
click at [385, 196] on button "C Next summer" at bounding box center [467, 196] width 342 height 26
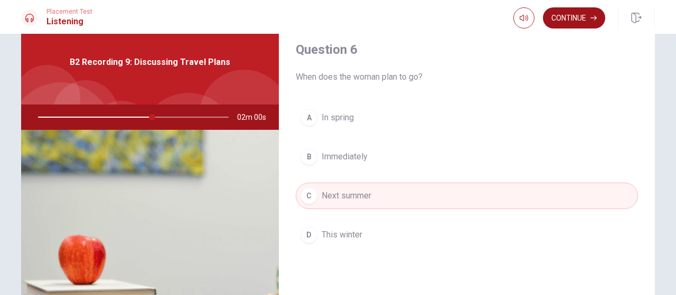
click at [559, 15] on button "Continue" at bounding box center [574, 17] width 62 height 21
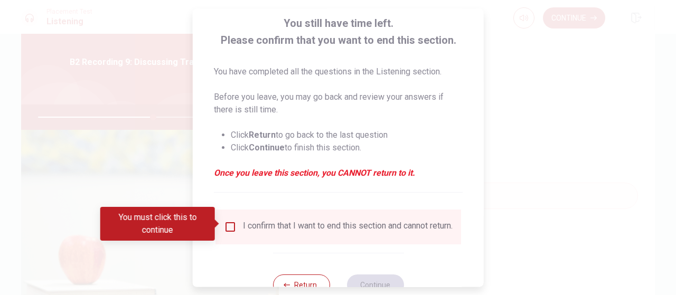
scroll to position [70, 0]
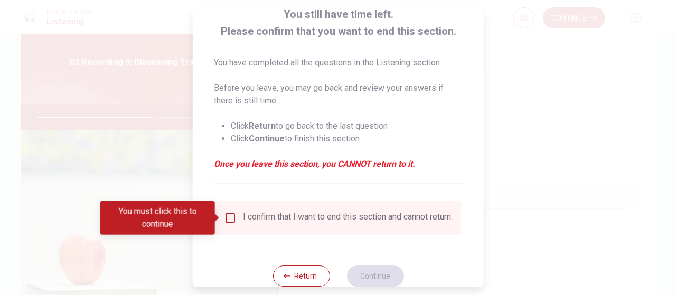
click at [228, 218] on input "You must click this to continue" at bounding box center [230, 218] width 13 height 13
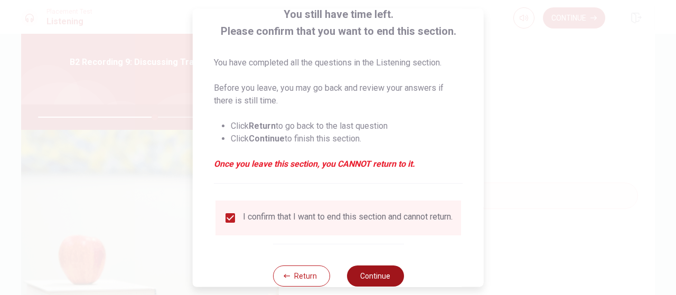
click at [369, 273] on button "Continue" at bounding box center [374, 276] width 57 height 21
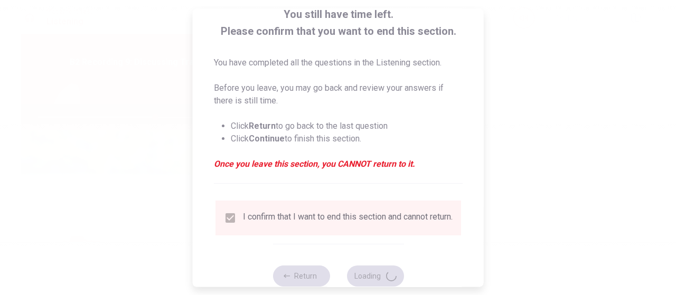
type input "62"
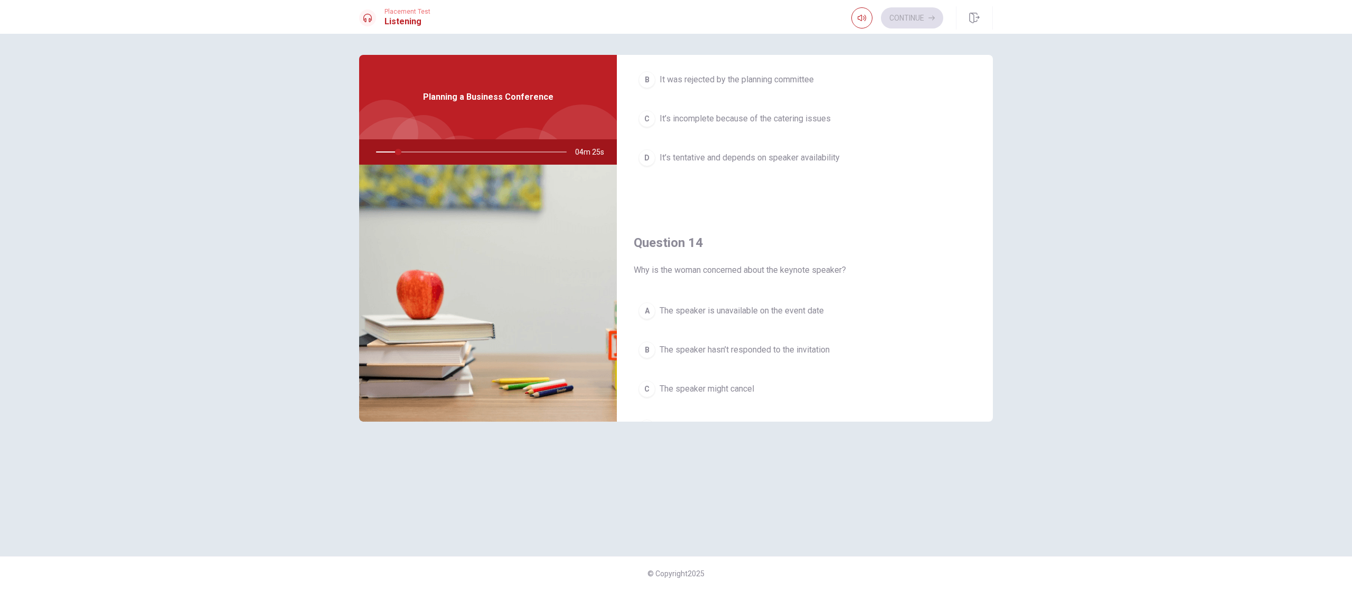
scroll to position [992, 0]
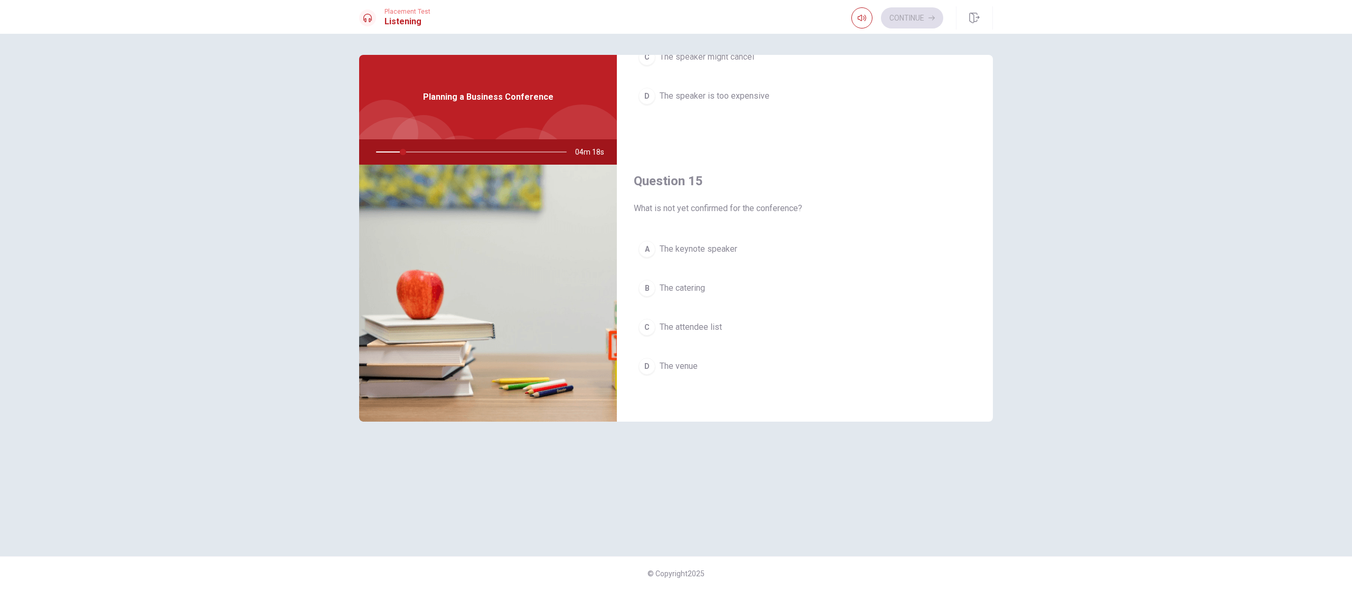
click at [252, 289] on div "Question 11 What is the status of ticket sales? A Few tickets have been sold B …" at bounding box center [676, 312] width 1352 height 557
click at [254, 251] on div "Question 11 What is the status of ticket sales? A Few tickets have been sold B …" at bounding box center [676, 312] width 1352 height 557
drag, startPoint x: 976, startPoint y: 156, endPoint x: 973, endPoint y: 135, distance: 20.8
click at [675, 135] on div "Question 12 What activities have been planned for the attendees? A A charity au…" at bounding box center [805, 249] width 376 height 270
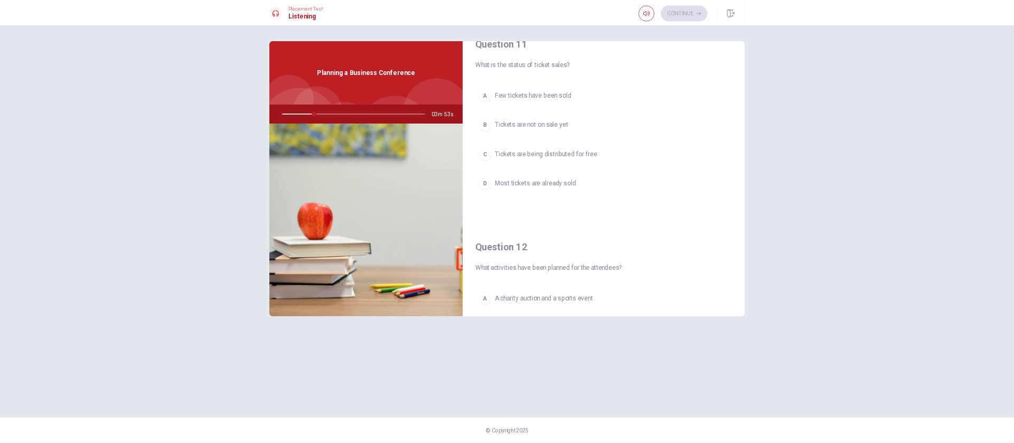
scroll to position [0, 0]
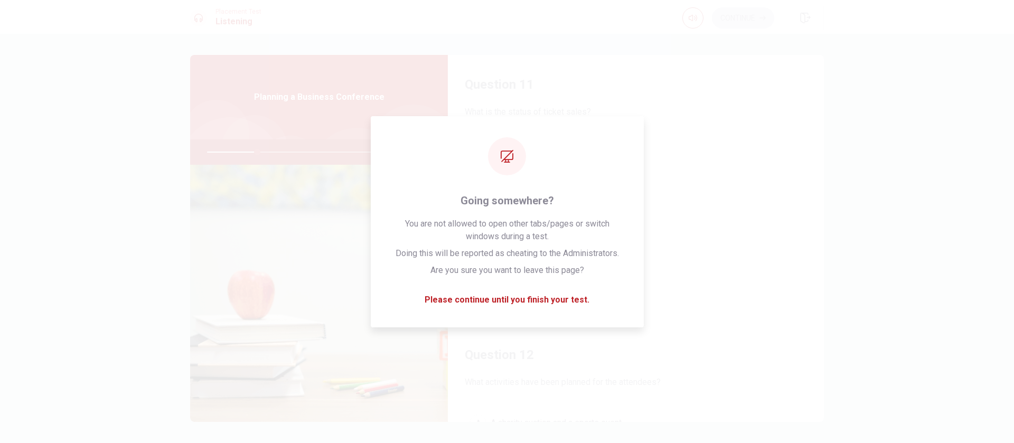
drag, startPoint x: 1188, startPoint y: 8, endPoint x: 488, endPoint y: 62, distance: 701.7
click at [488, 62] on div "Question 11 What is the status of ticket sales? A Few tickets have been sold B …" at bounding box center [636, 190] width 376 height 270
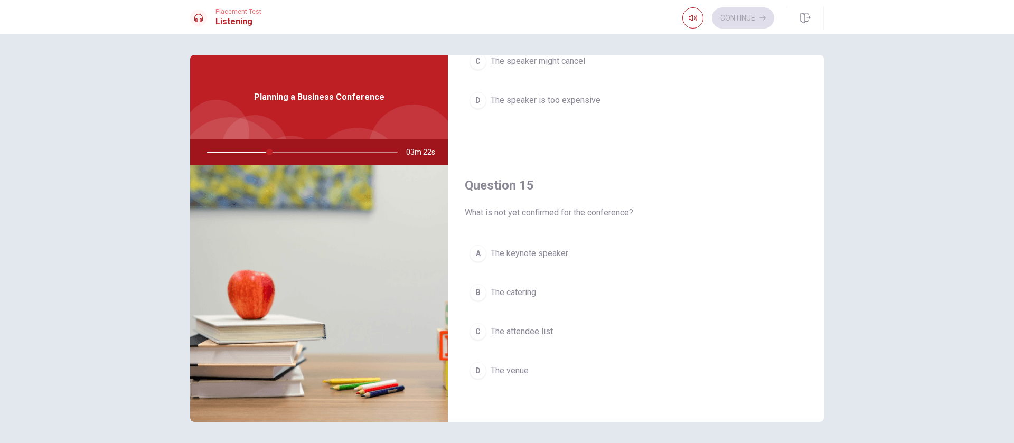
scroll to position [985, 0]
click at [608, 253] on button "A The keynote speaker" at bounding box center [636, 249] width 342 height 26
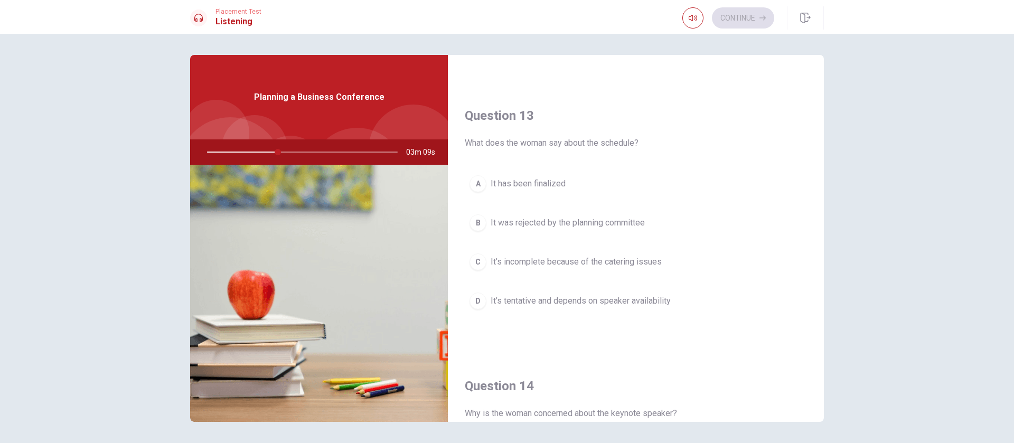
scroll to position [483, 0]
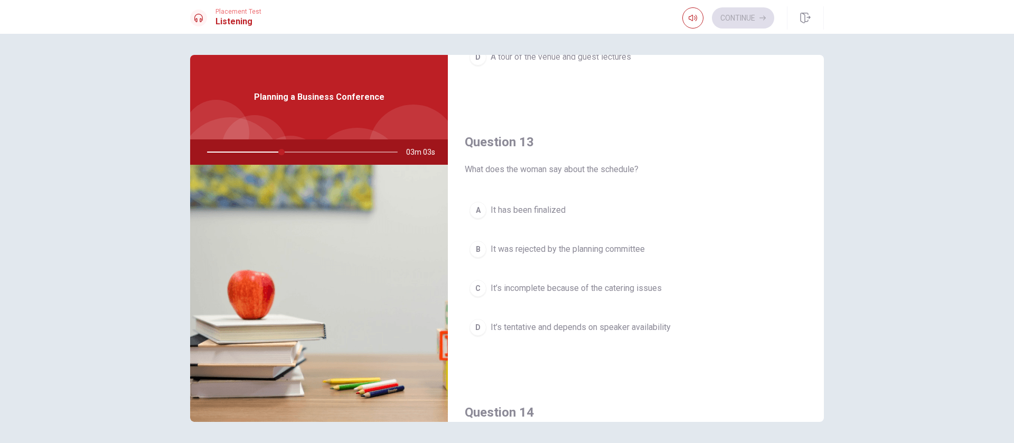
click at [651, 295] on span "It’s tentative and depends on speaker availability" at bounding box center [581, 327] width 180 height 13
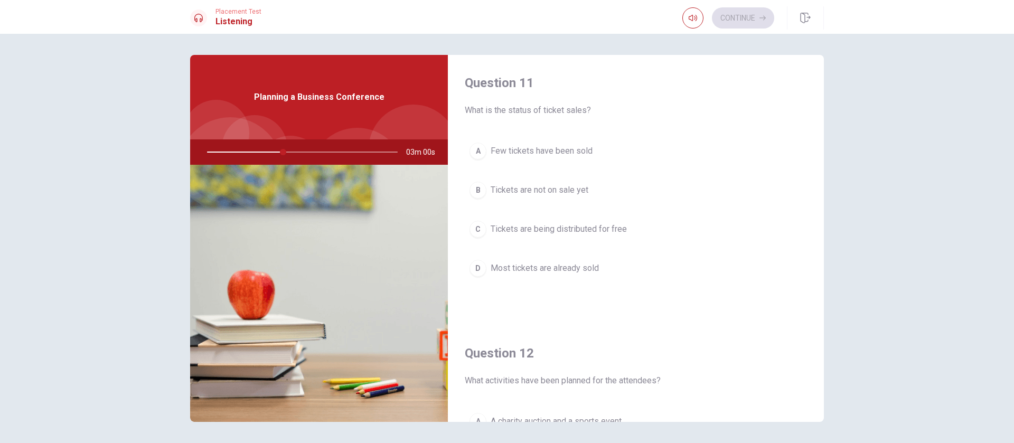
scroll to position [0, 0]
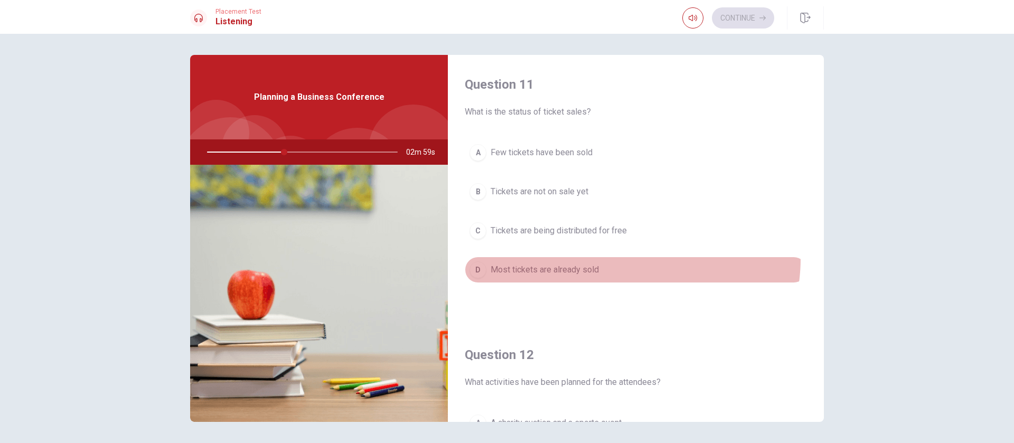
click at [611, 258] on button "D Most tickets are already sold" at bounding box center [636, 270] width 342 height 26
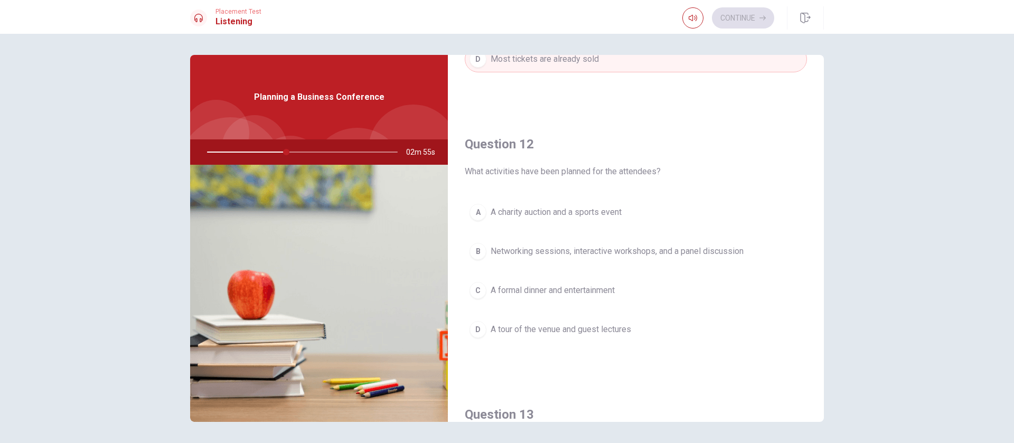
scroll to position [211, 0]
click at [541, 244] on span "Networking sessions, interactive workshops, and a panel discussion" at bounding box center [617, 250] width 253 height 13
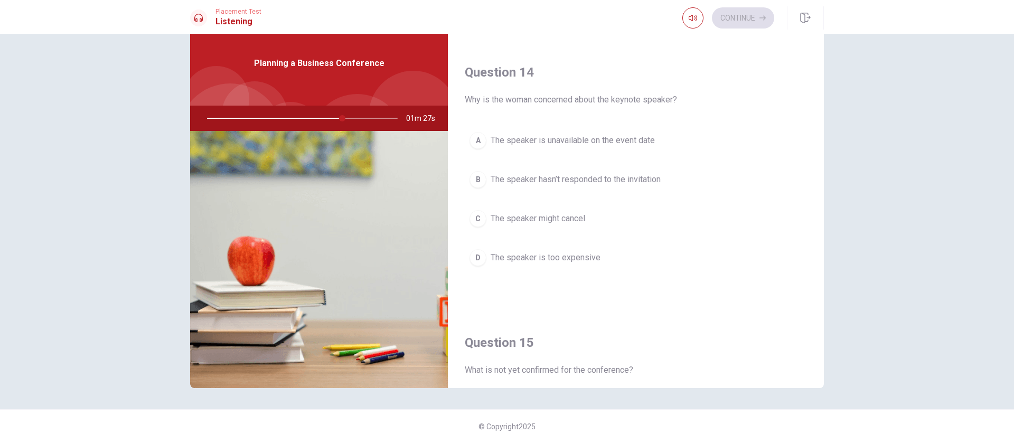
scroll to position [774, 0]
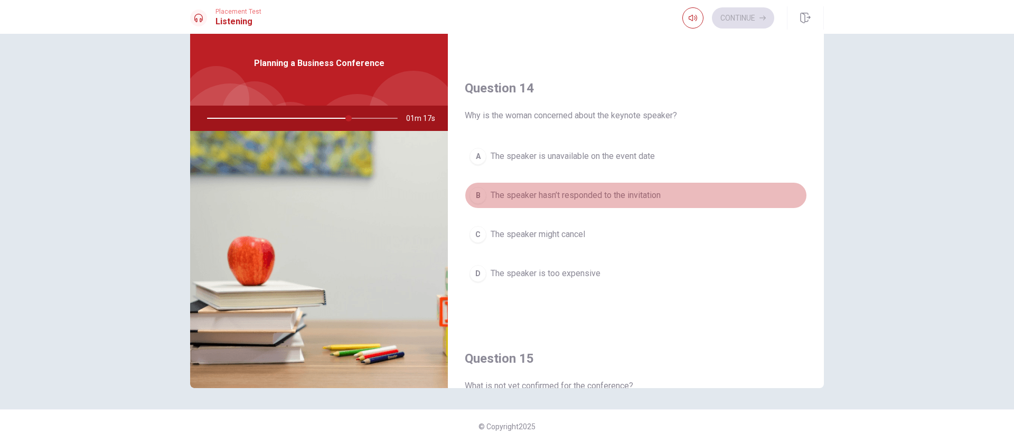
click at [633, 196] on span "The speaker hasn’t responded to the invitation" at bounding box center [576, 195] width 170 height 13
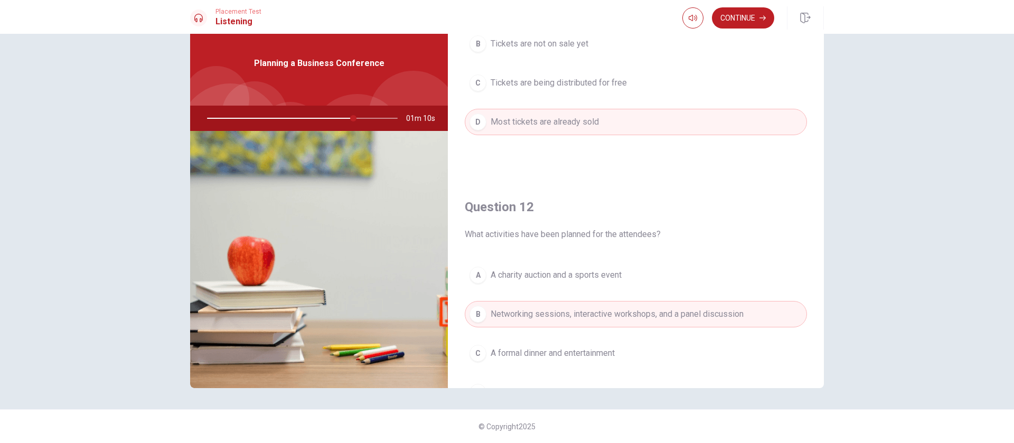
scroll to position [114, 0]
click at [675, 16] on button "Continue" at bounding box center [743, 17] width 62 height 21
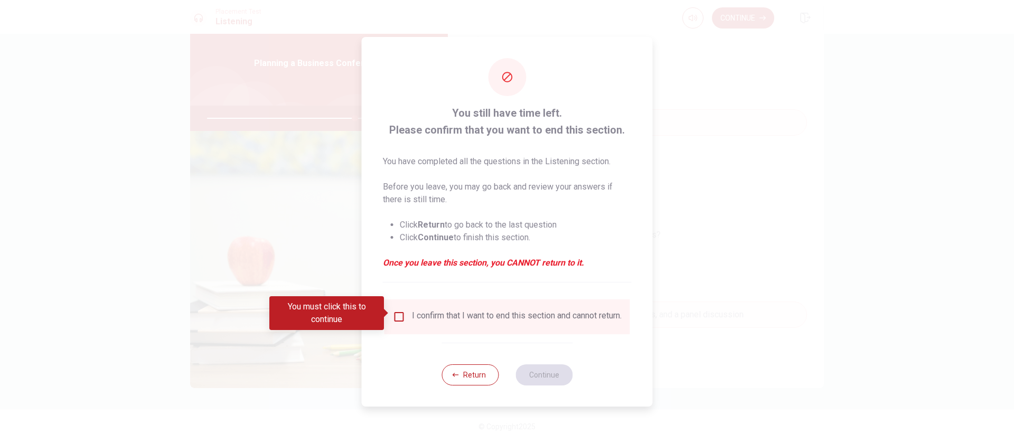
click at [387, 295] on span at bounding box center [387, 313] width 6 height 8
click at [400, 295] on input "You must click this to continue" at bounding box center [399, 316] width 13 height 13
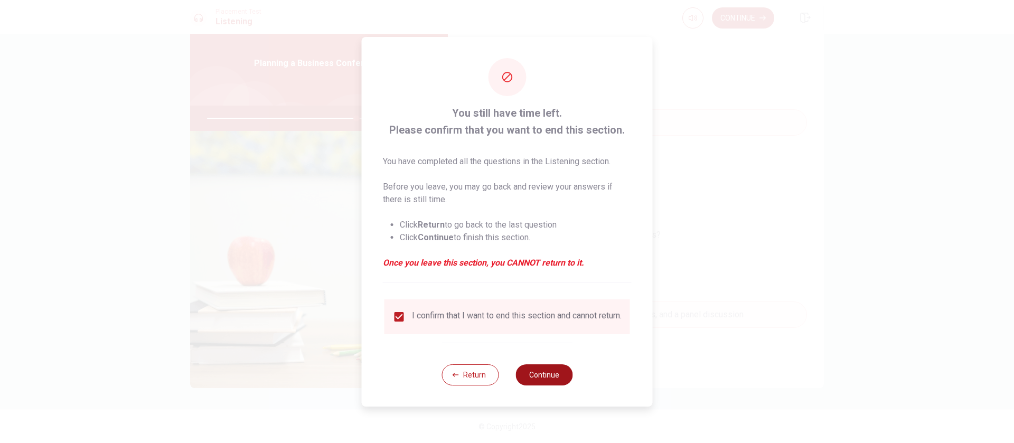
click at [541, 295] on button "Continue" at bounding box center [543, 374] width 57 height 21
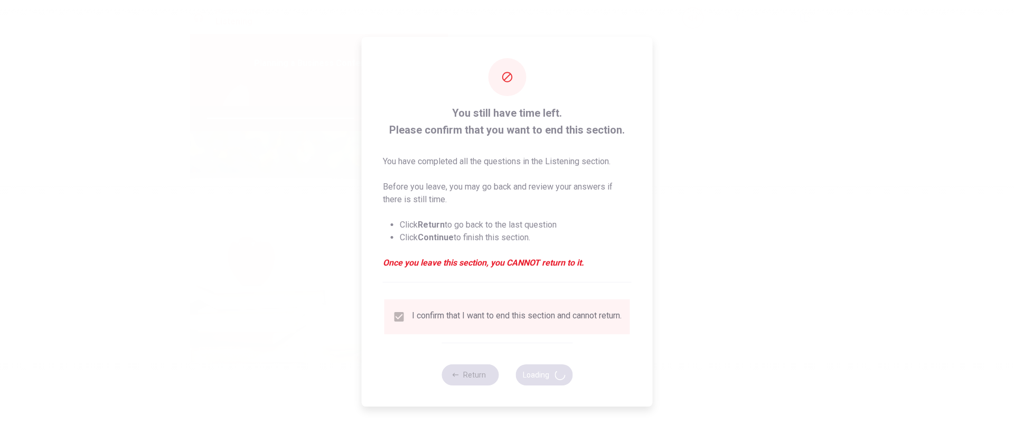
type input "79"
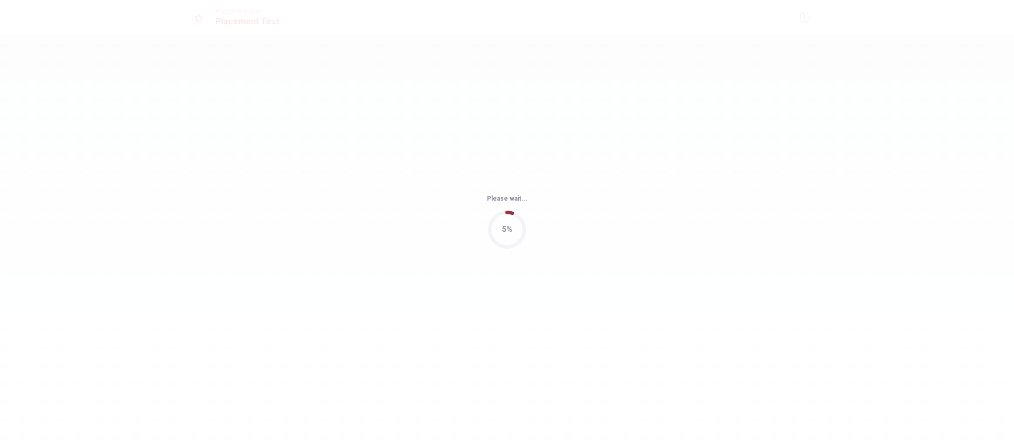
scroll to position [0, 0]
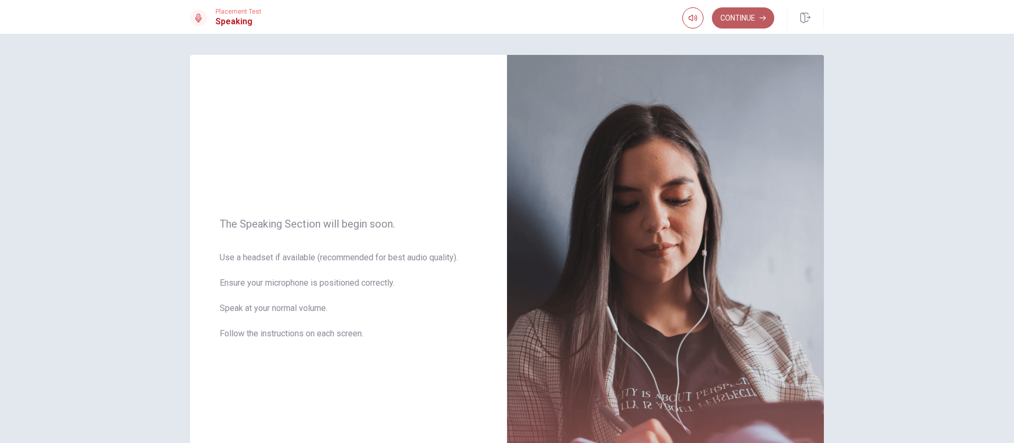
click at [675, 11] on button "Continue" at bounding box center [743, 17] width 62 height 21
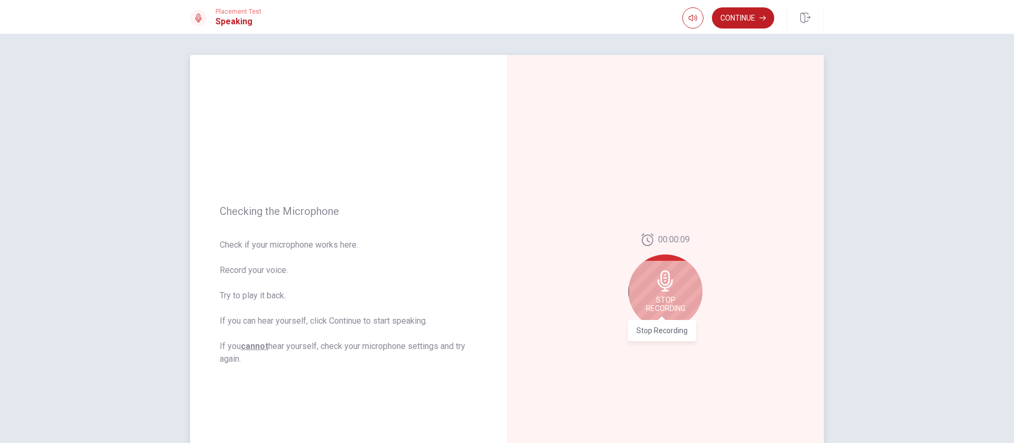
click at [675, 295] on span "Stop Recording" at bounding box center [666, 304] width 40 height 17
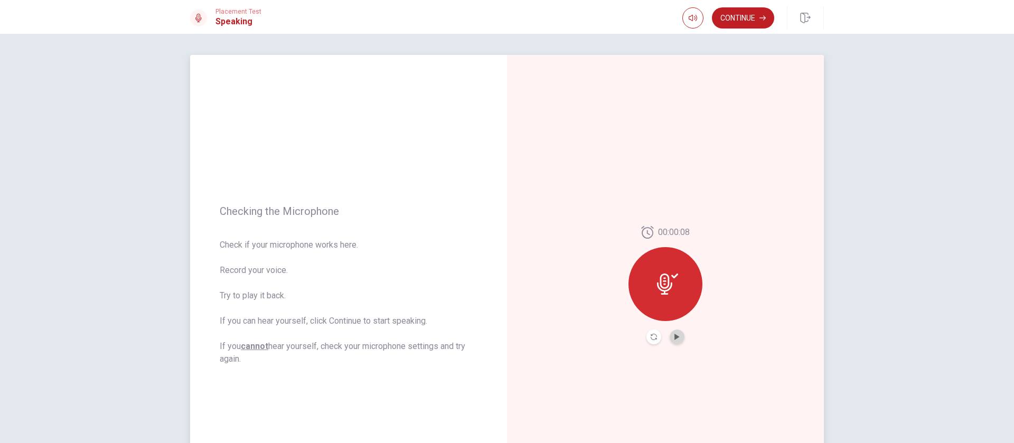
click at [675, 295] on button "Play Audio" at bounding box center [677, 336] width 15 height 15
click at [650, 295] on icon "Record Again" at bounding box center [653, 337] width 6 height 6
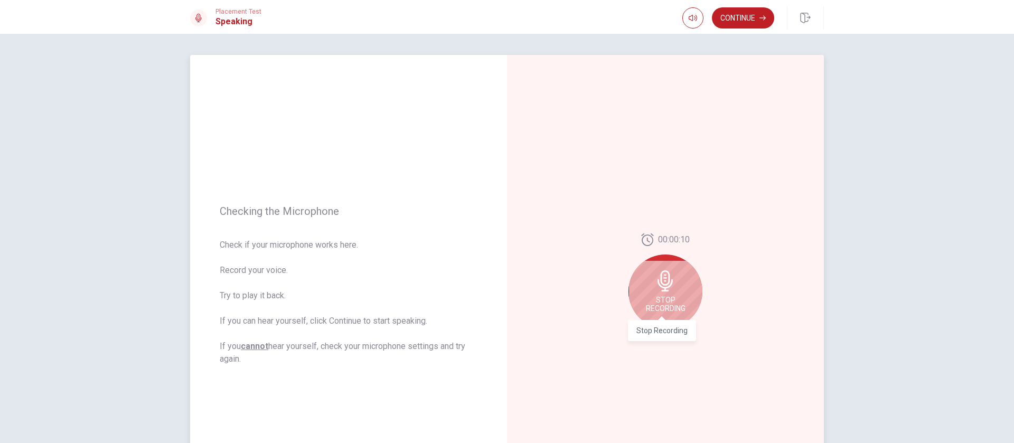
click at [666, 295] on span "Stop Recording" at bounding box center [666, 304] width 40 height 17
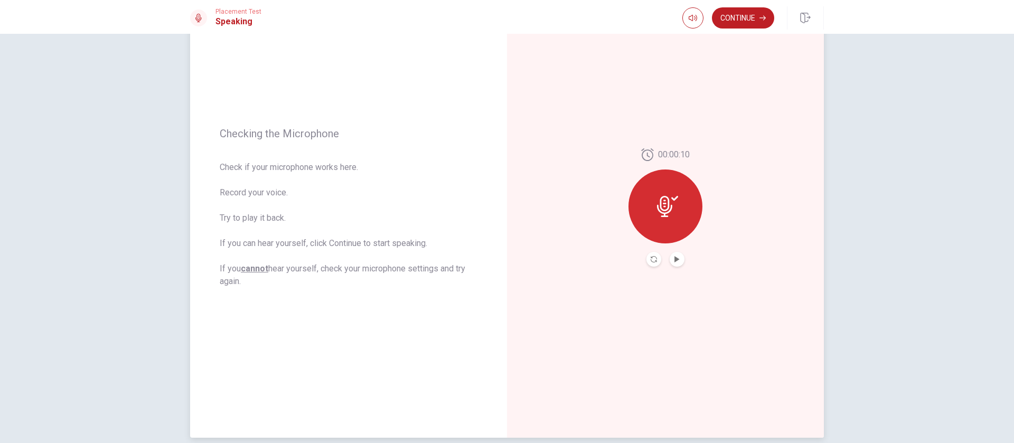
scroll to position [26, 0]
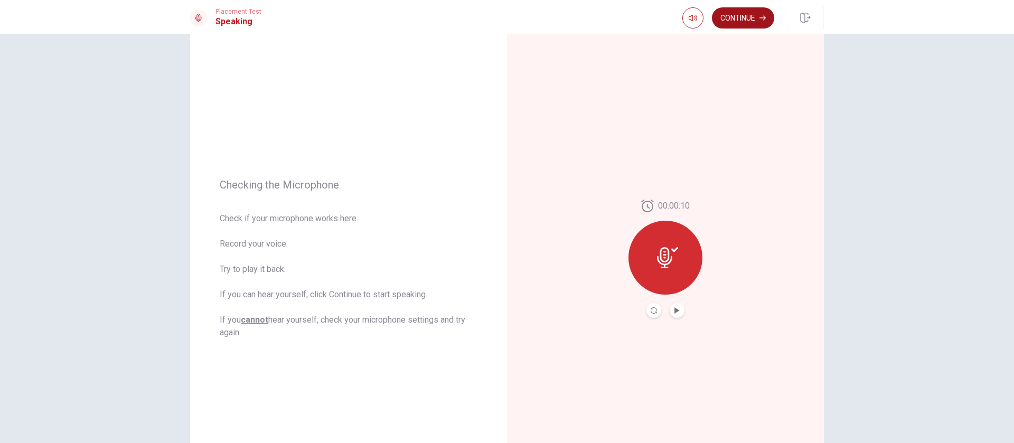
click at [675, 14] on button "Continue" at bounding box center [743, 17] width 62 height 21
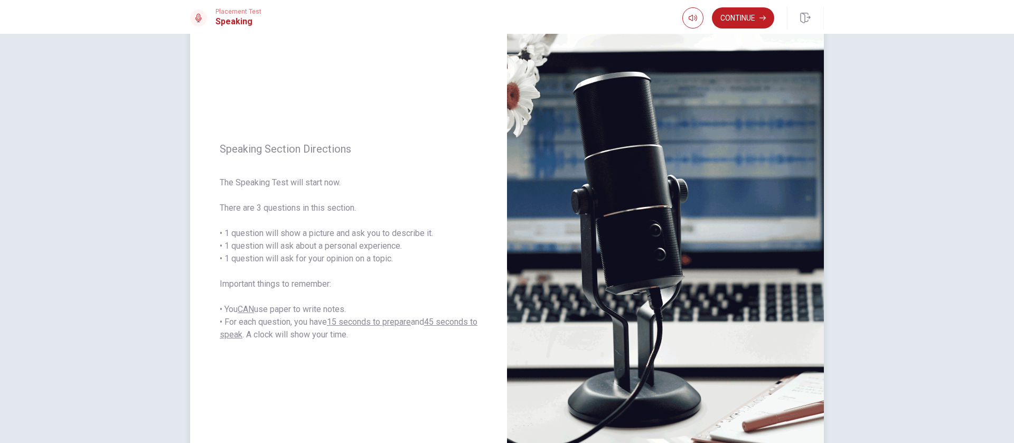
scroll to position [0, 0]
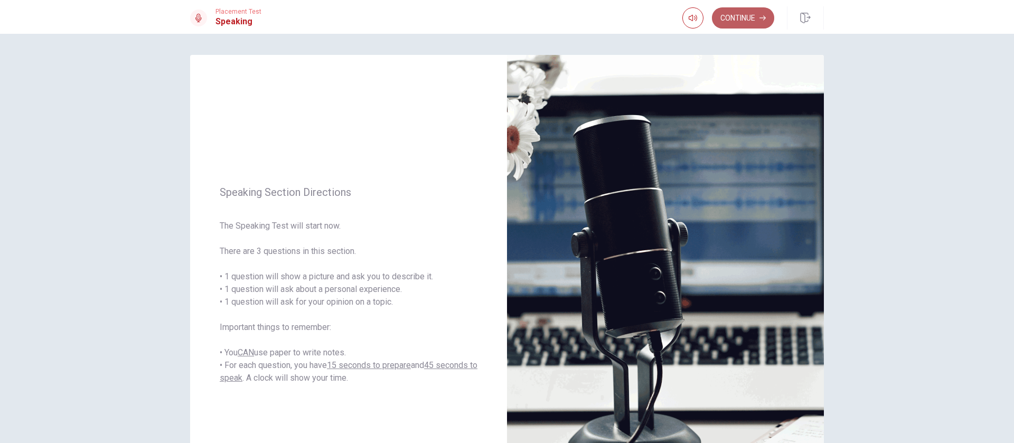
click at [675, 17] on button "Continue" at bounding box center [743, 17] width 62 height 21
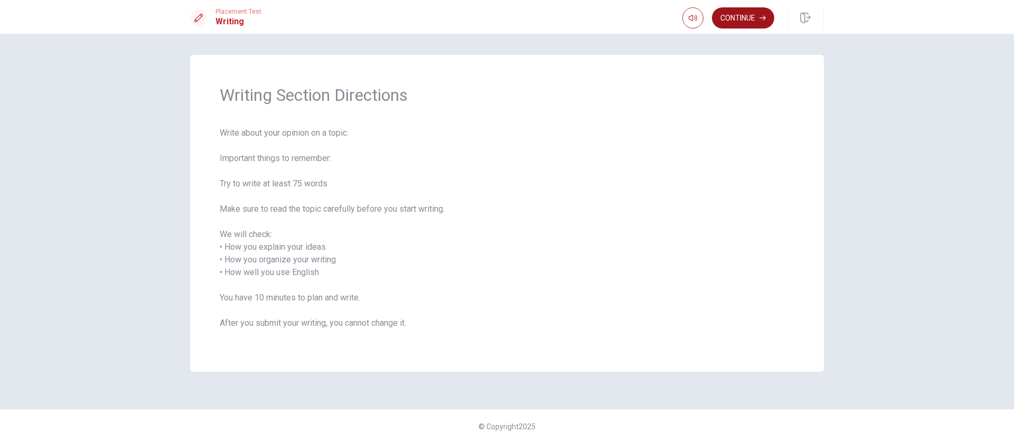
click at [675, 18] on button "Continue" at bounding box center [743, 17] width 62 height 21
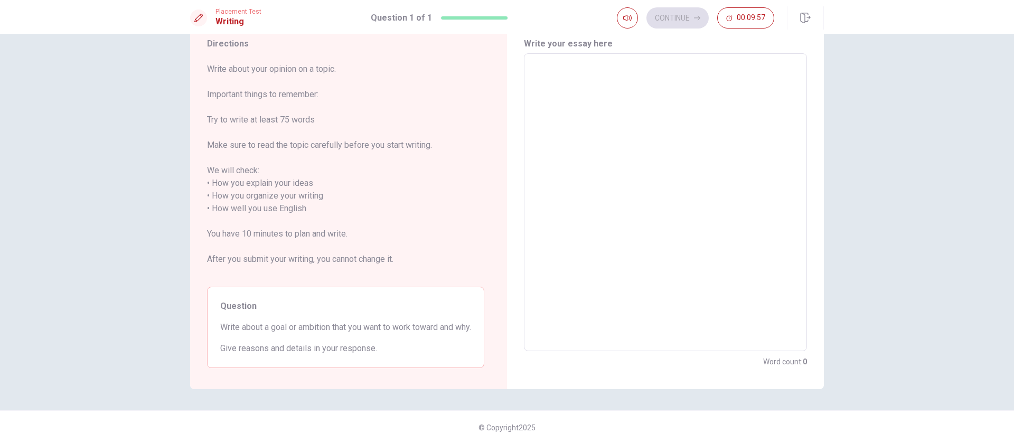
scroll to position [52, 0]
click at [609, 292] on textarea at bounding box center [665, 201] width 268 height 280
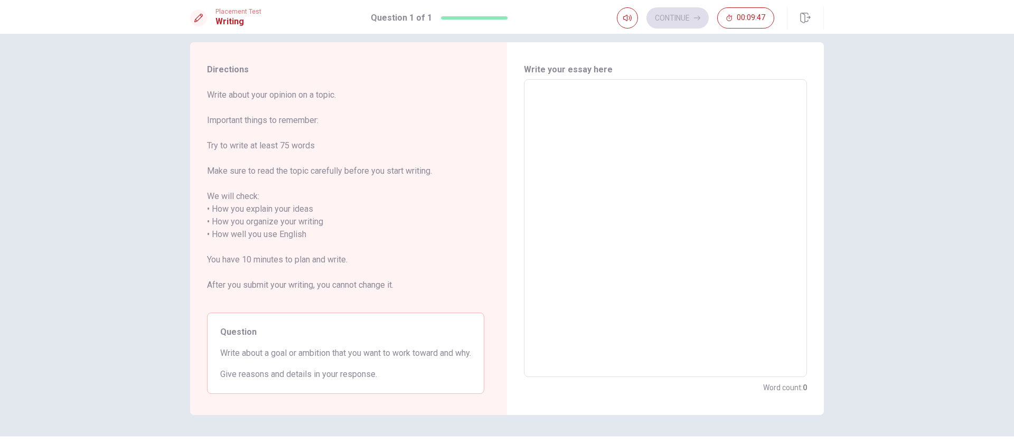
scroll to position [0, 0]
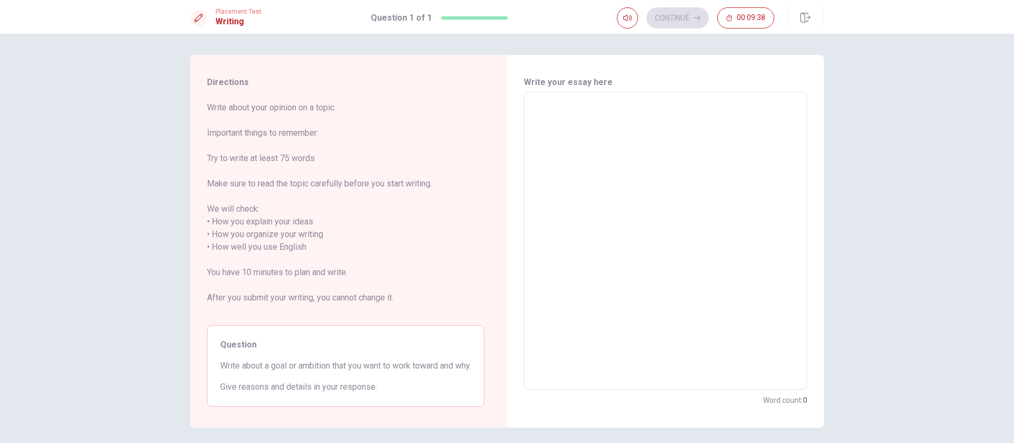
type textarea "M"
type textarea "x"
type textarea "My"
type textarea "x"
type textarea "My"
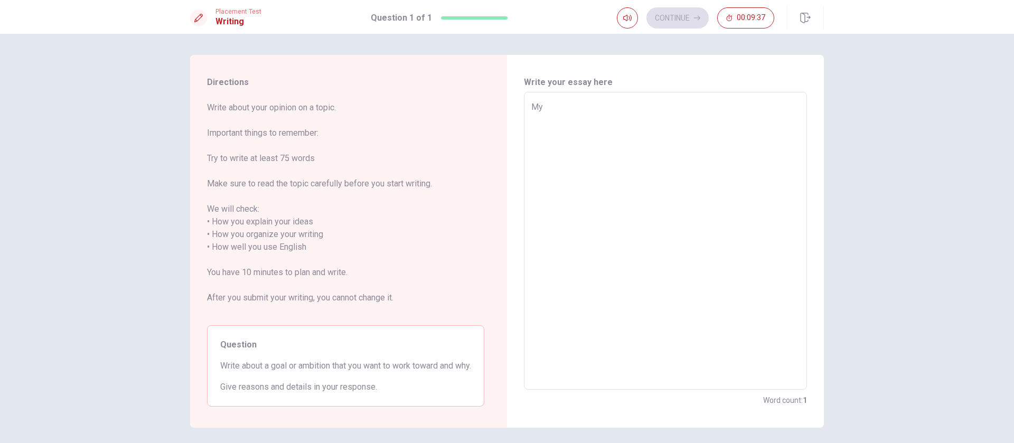
type textarea "x"
type textarea "My g"
type textarea "x"
type textarea "My go"
type textarea "x"
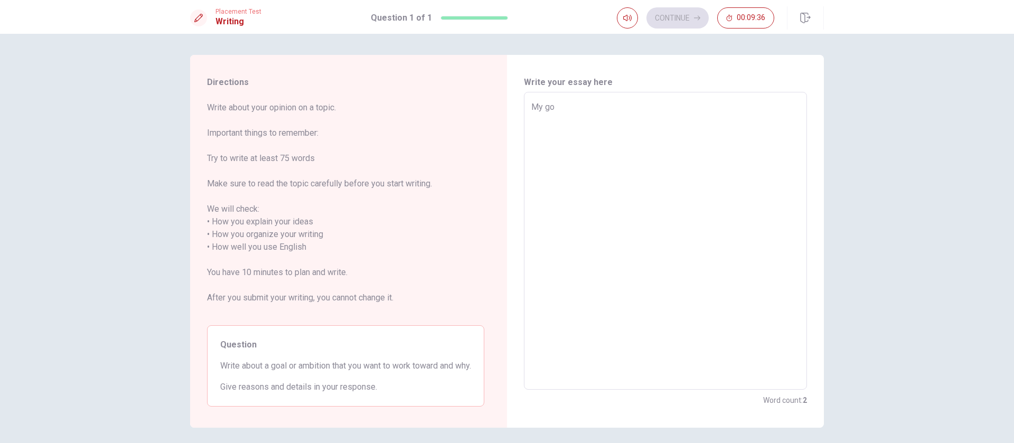
type textarea "My goa"
type textarea "x"
type textarea "My goal"
type textarea "x"
type textarea "My goal"
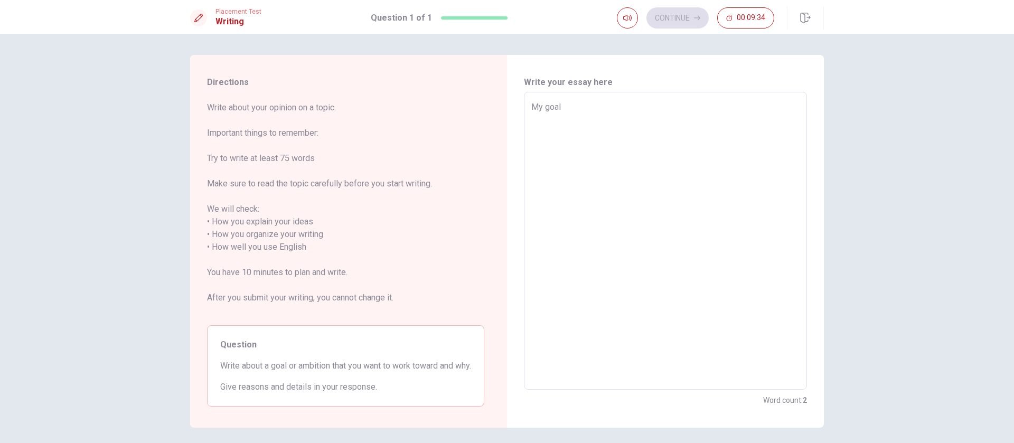
type textarea "x"
type textarea "My goal"
type textarea "x"
type textarea "My goa"
type textarea "x"
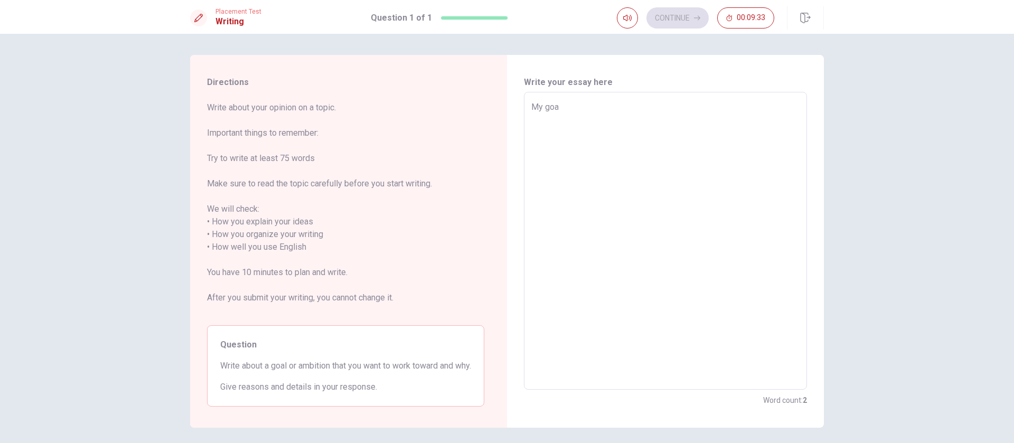
type textarea "My go"
type textarea "x"
type textarea "My g"
type textarea "x"
type textarea "My"
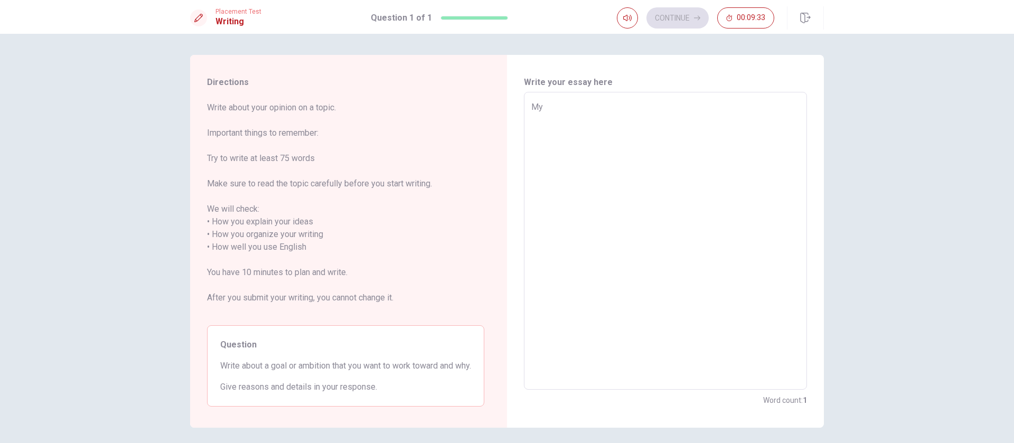
type textarea "x"
type textarea "My"
type textarea "x"
type textarea "M"
type textarea "x"
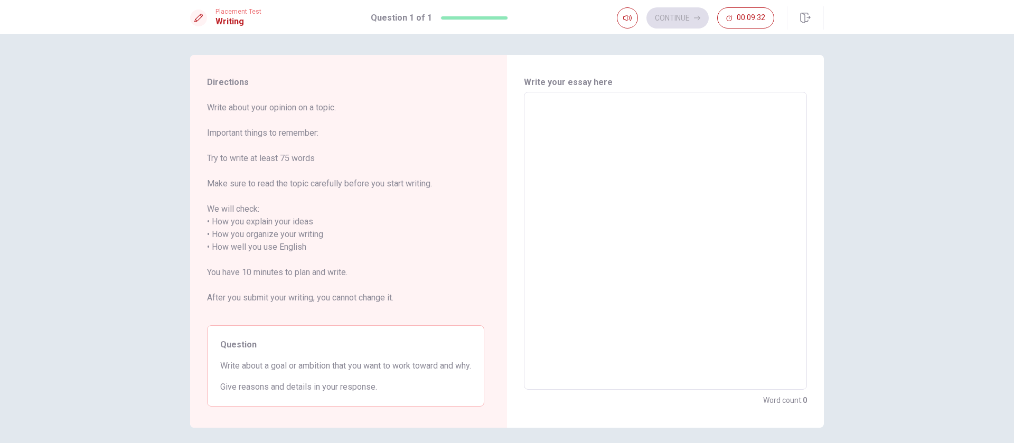
type textarea "T"
type textarea "x"
type textarea "Th"
type textarea "x"
type textarea "The"
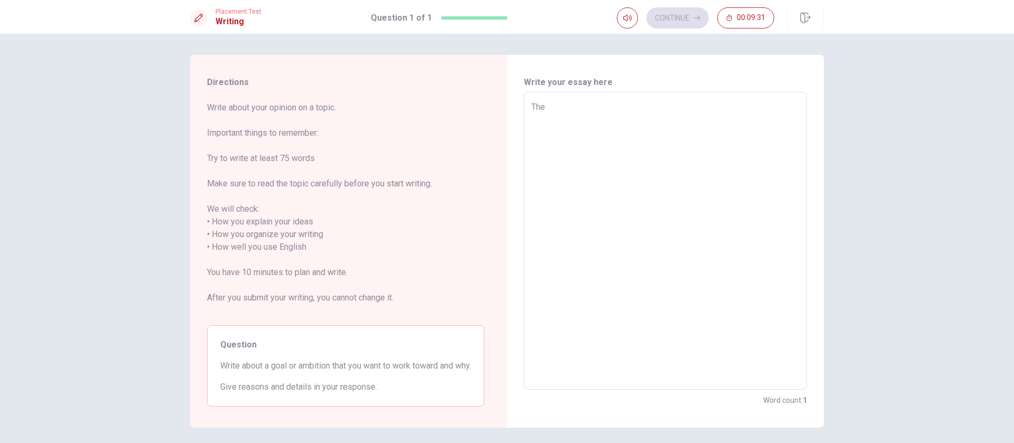
type textarea "x"
type textarea "The"
type textarea "x"
type textarea "The g"
type textarea "x"
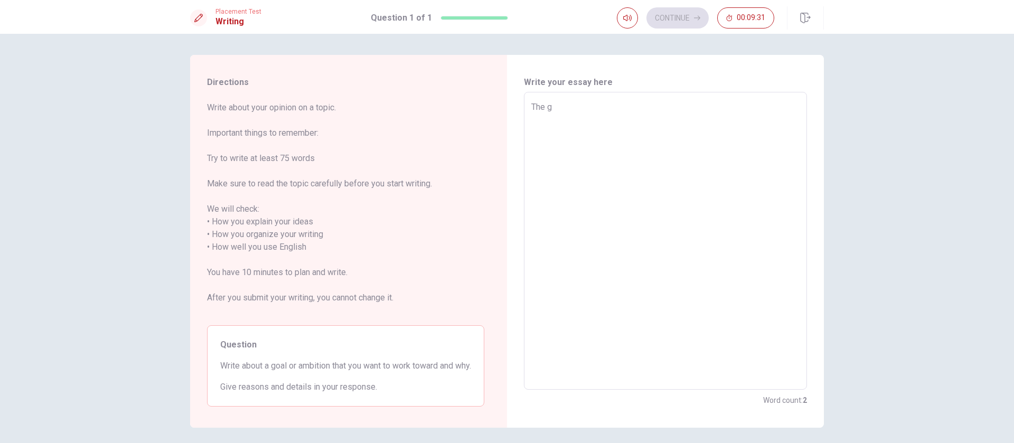
type textarea "The go"
type textarea "x"
type textarea "The goa"
type textarea "x"
type textarea "The goal"
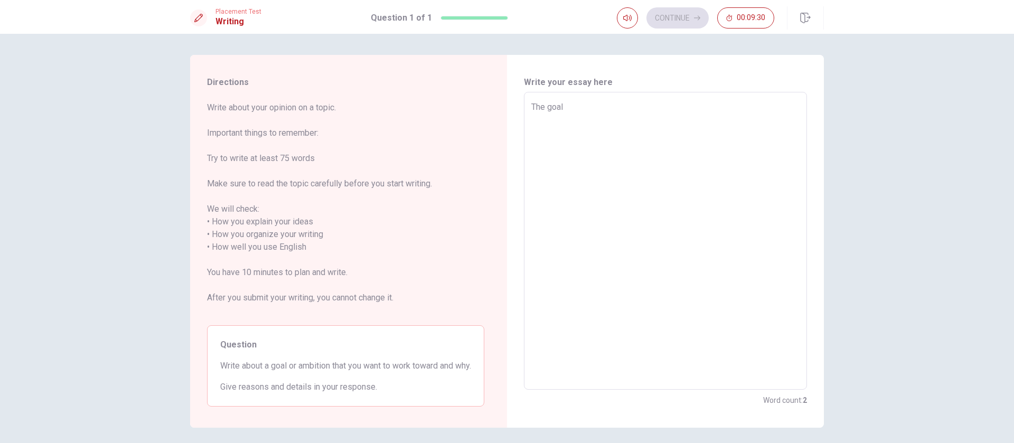
type textarea "x"
type textarea "The goal"
type textarea "x"
type textarea "The goal t"
type textarea "x"
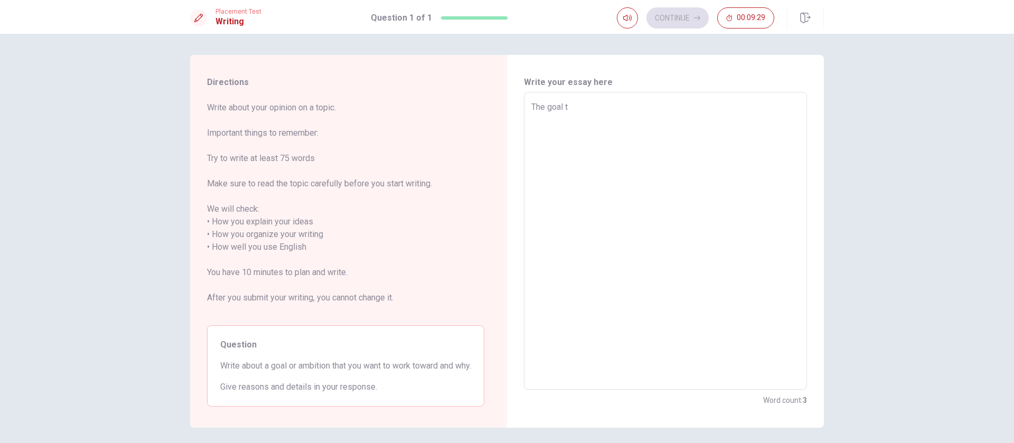
type textarea "The goal th"
type textarea "x"
type textarea "The goal tha"
type textarea "x"
type textarea "The goal that"
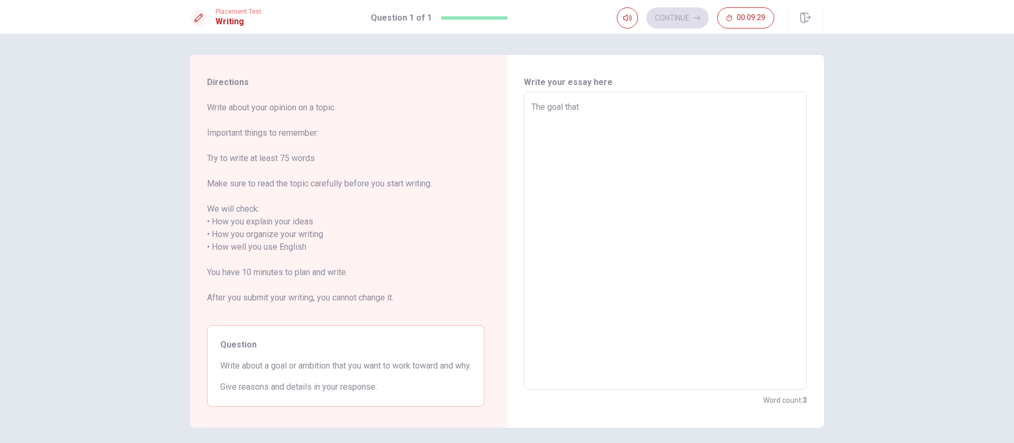
type textarea "x"
type textarea "The goal that"
type textarea "x"
type textarea "The goal that i"
type textarea "x"
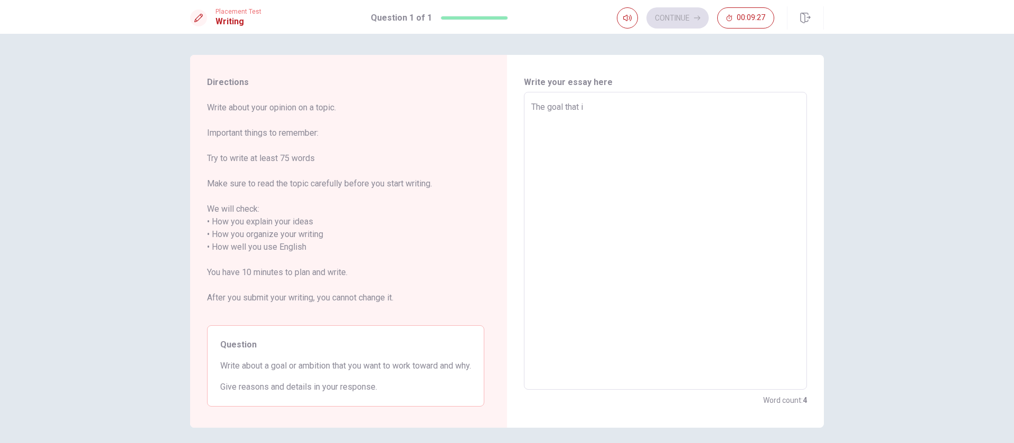
type textarea "The goal that"
type textarea "x"
type textarea "The goal that I"
type textarea "x"
type textarea "The goal that I"
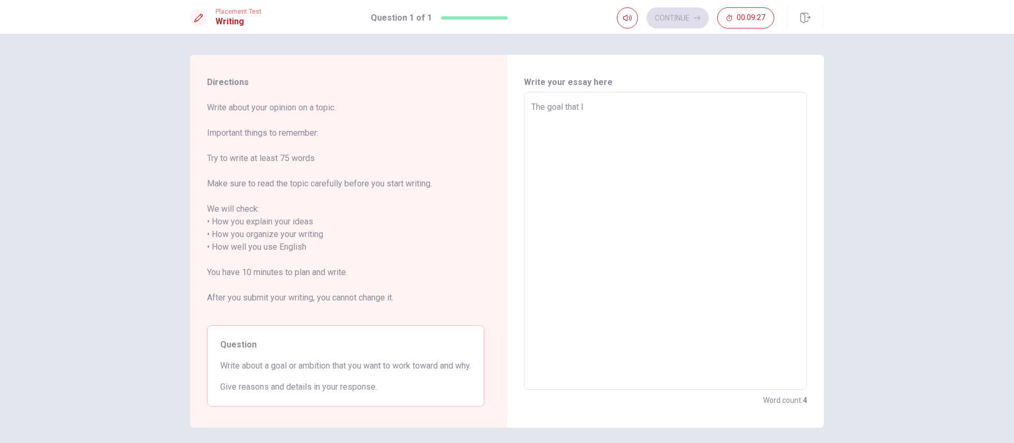
type textarea "x"
type textarea "The goal that I w"
type textarea "x"
type textarea "The goal that I wo"
type textarea "x"
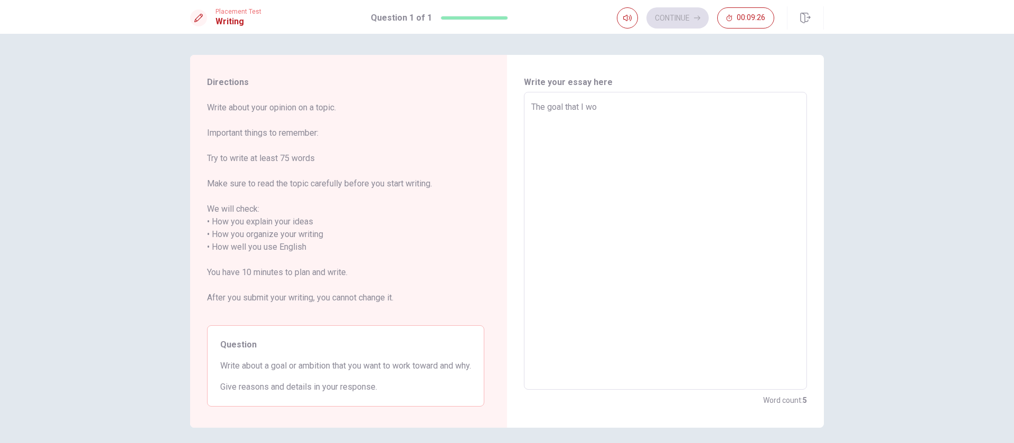
type textarea "The goal that I wou"
type textarea "x"
type textarea "The goal that I woul"
type textarea "x"
type textarea "The goal that I would"
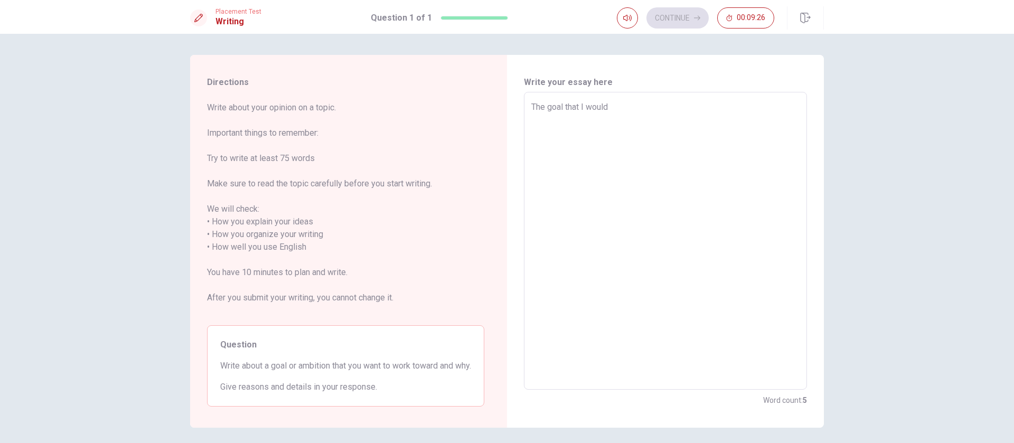
type textarea "x"
type textarea "The goal that I would"
type textarea "x"
type textarea "The goal that I would l"
type textarea "x"
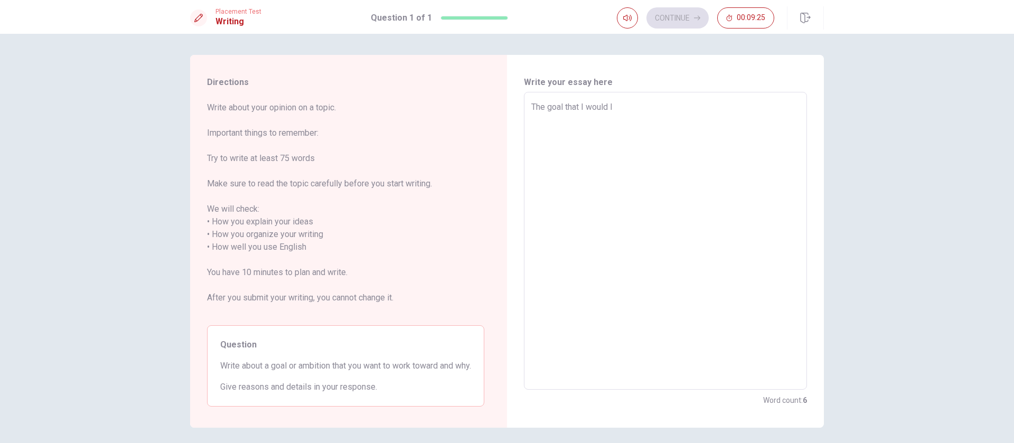
type textarea "The goal that I would li"
type textarea "x"
type textarea "The goal that I would lik"
type textarea "x"
type textarea "The goal that I would like"
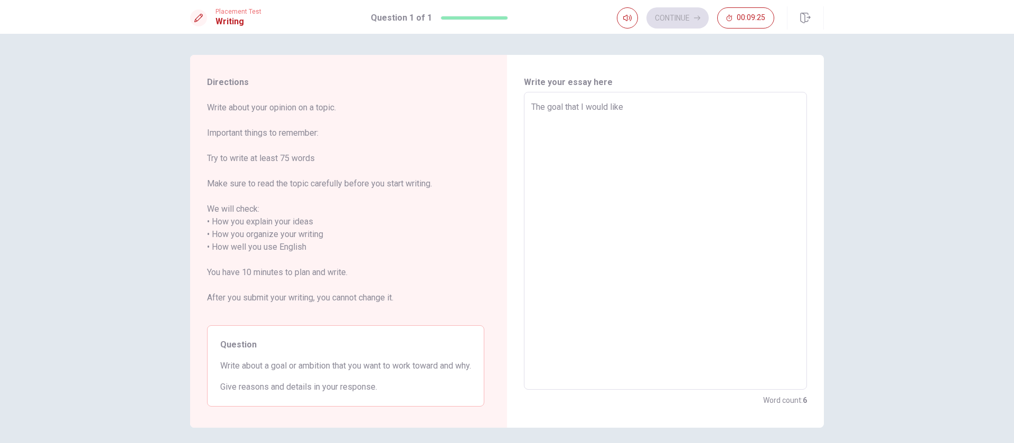
type textarea "x"
type textarea "The goal that I would like"
type textarea "x"
type textarea "The goal that I would like t"
type textarea "x"
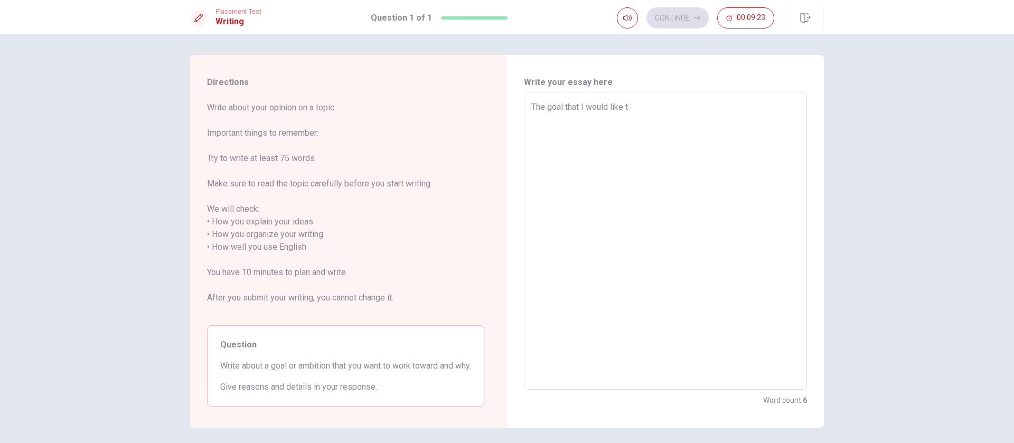
type textarea "The goal that I would like to"
type textarea "x"
type textarea "The goal that I would like to"
type textarea "x"
type textarea "The goal that I would like to w"
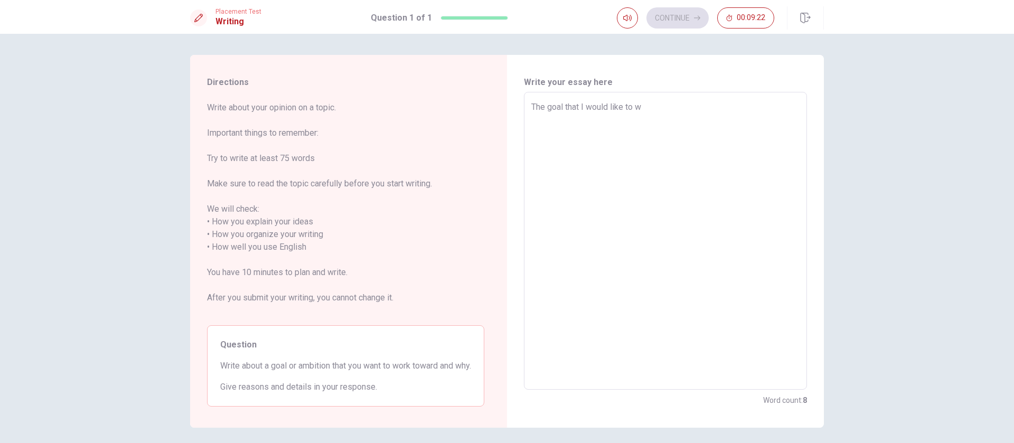
type textarea "x"
type textarea "The goal that I would like to wo"
type textarea "x"
type textarea "The goal that I would like to wor"
type textarea "x"
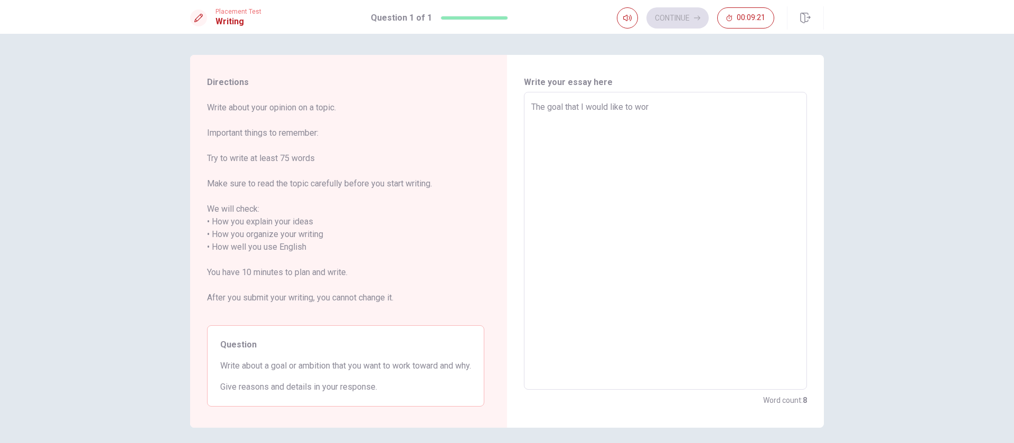
type textarea "The goal that I would like to work"
type textarea "x"
type textarea "The goal that I would like to work"
type textarea "x"
type textarea "The goal that I would like to work t"
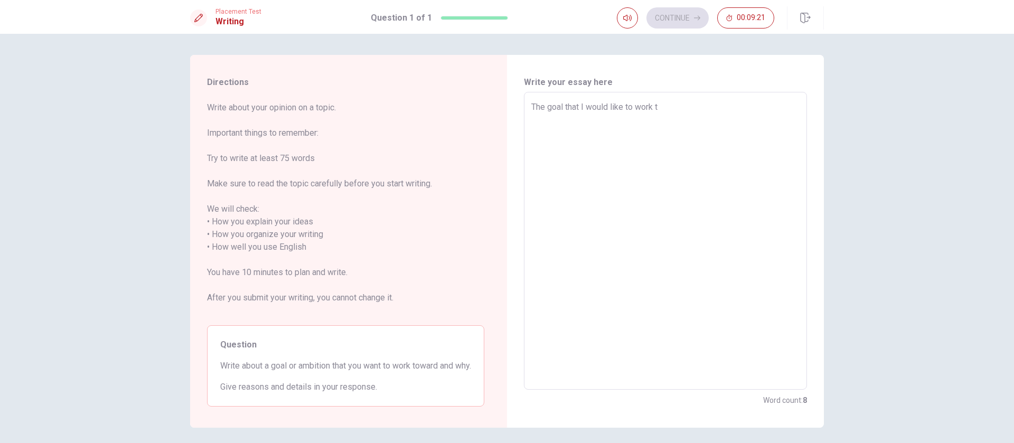
type textarea "x"
type textarea "The goal that I would like to work to"
type textarea "x"
type textarea "The goal that I would like to work tow"
type textarea "x"
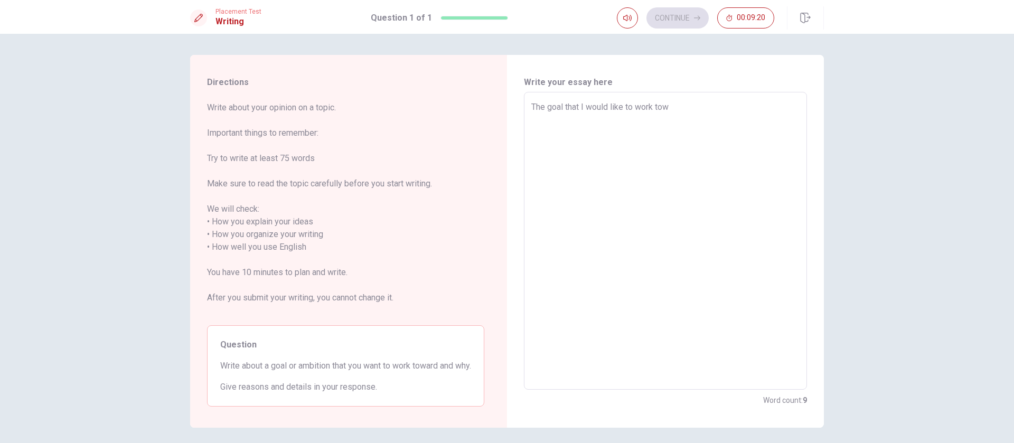
type textarea "The goal that I would like to work towa"
type textarea "x"
type textarea "The goal that I would like to work towar"
type textarea "x"
type textarea "The goal that I would like to work toward"
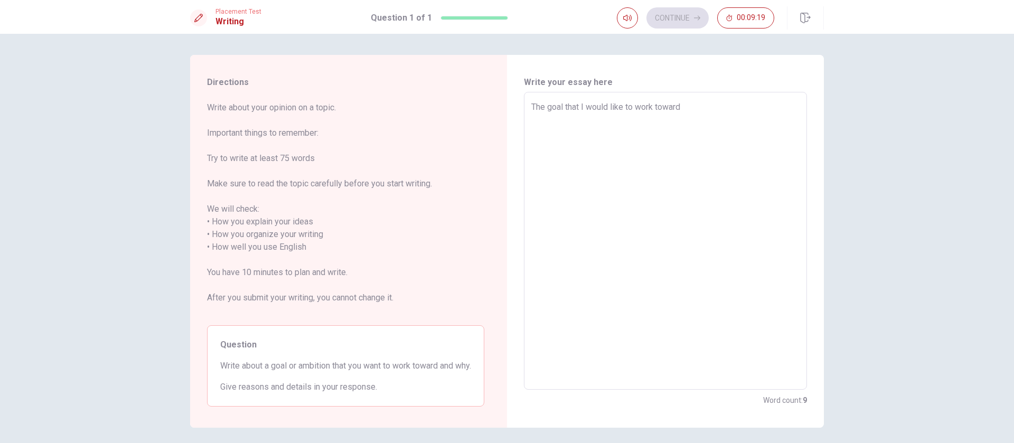
type textarea "x"
type textarea "The goal that I would like to work towards"
type textarea "x"
type textarea "The goal that I would like to work towards"
type textarea "x"
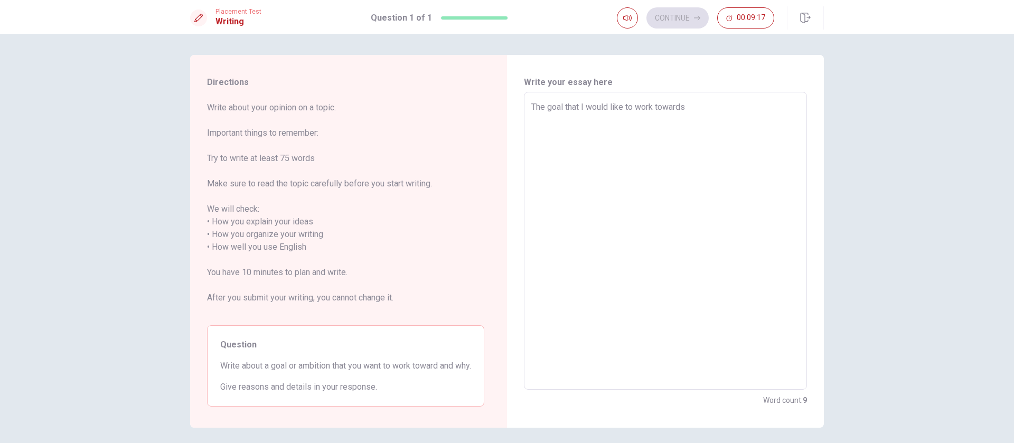
type textarea "The goal that I would like to work towards i"
type textarea "x"
type textarea "The goal that I would like to work towards is"
type textarea "x"
type textarea "The goal that I would like to work towards is"
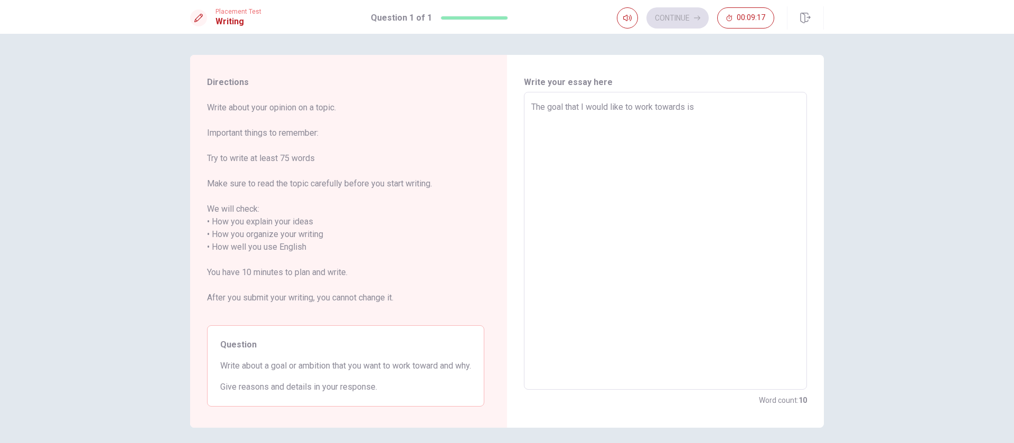
type textarea "x"
type textarea "The goal that I would like to work towards is b"
type textarea "x"
type textarea "The goal that I would like to work towards is be"
type textarea "x"
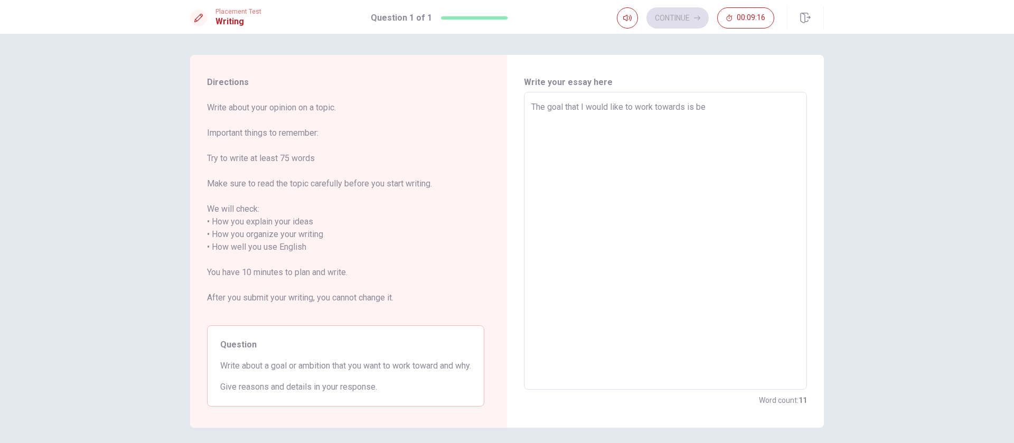
type textarea "The goal that I would like to work towards is bei"
type textarea "x"
type textarea "The goal that I would like to work towards is bein"
type textarea "x"
type textarea "The goal that I would like to work towards is being"
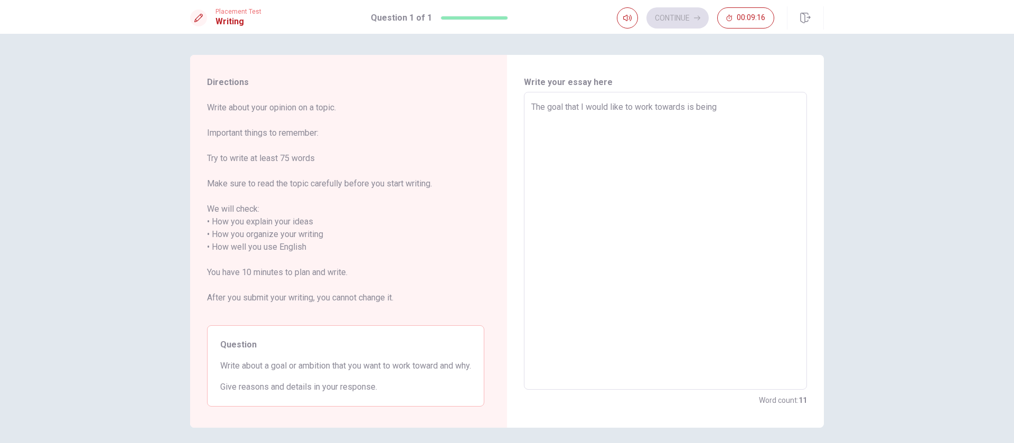
type textarea "x"
type textarea "The goal that I would like to work towards is being"
type textarea "x"
type textarea "The goal that I would like to work towards is being a"
type textarea "x"
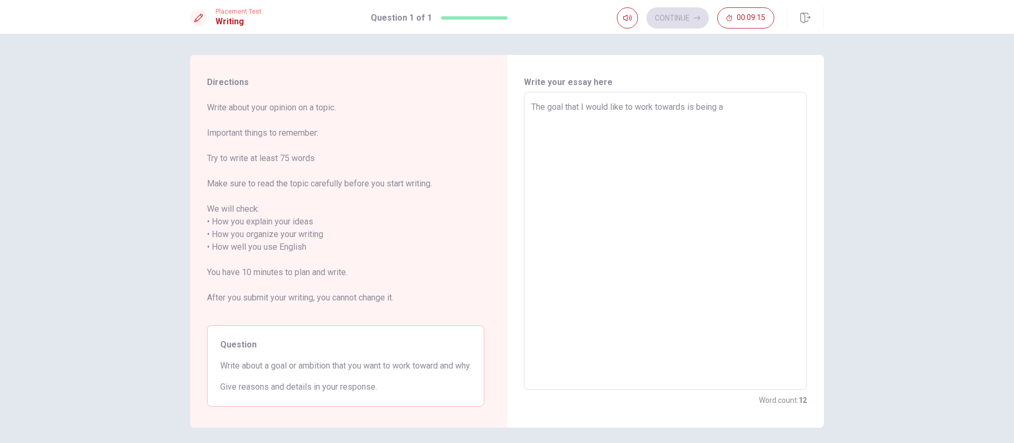
type textarea "The goal that I would like to work towards is being ab"
type textarea "x"
type textarea "The goal that I would like to work towards is being abl"
type textarea "x"
type textarea "The goal that I would like to work towards is being able"
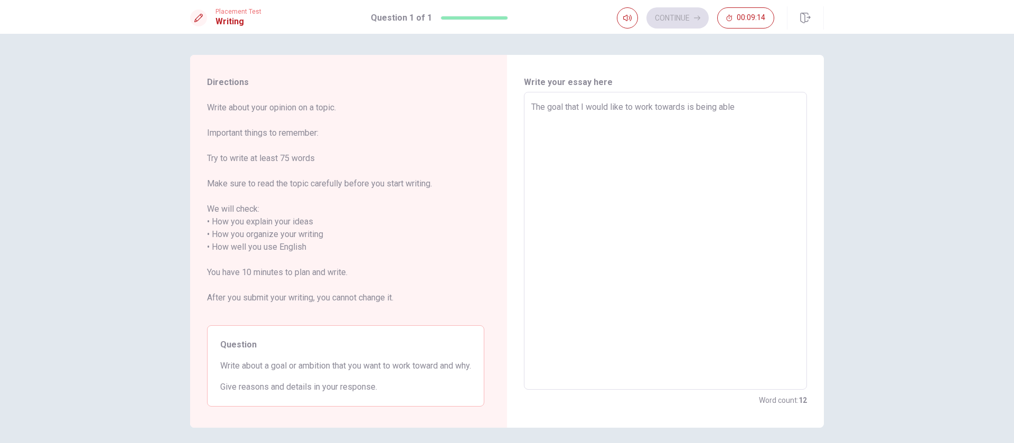
type textarea "x"
type textarea "The goal that I would like to work towards is being able"
type textarea "x"
type textarea "The goal that I would like to work towards is being able t"
type textarea "x"
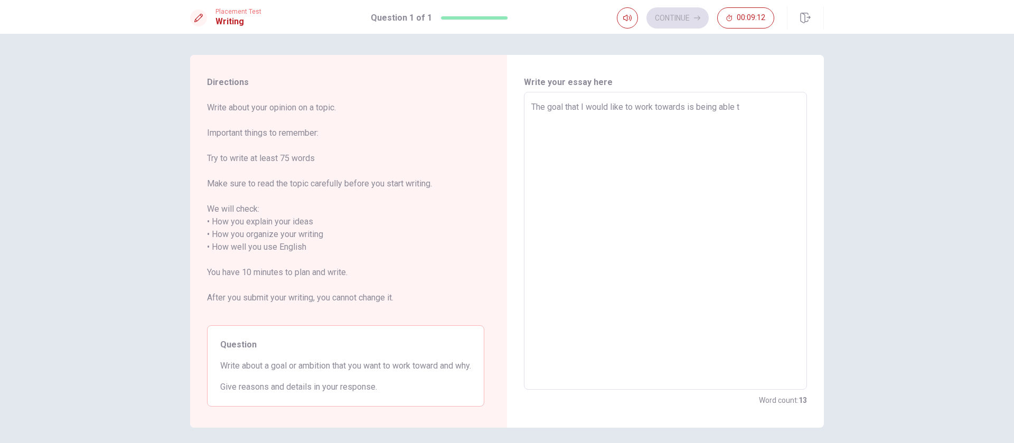
type textarea "The goal that I would like to work towards is being able to"
type textarea "x"
type textarea "The goal that I would like to work towards is being able to"
click at [649, 108] on textarea "The goal that I would like to work towards is being able to" at bounding box center [665, 241] width 268 height 280
type textarea "x"
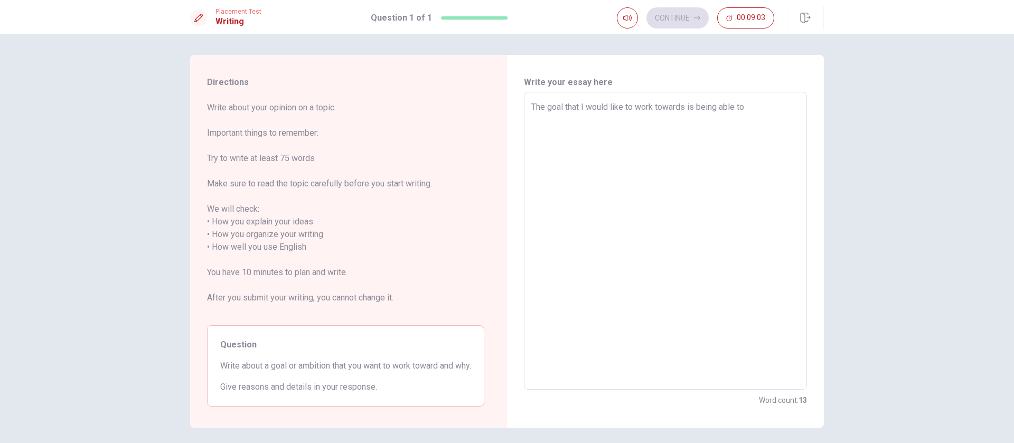
type textarea "The goal that I would like to work towards is being able to"
type textarea "x"
type textarea "The goal that I would like to work o towards is being able to"
type textarea "x"
type textarea "The goal that I would like to work on towards is being able to"
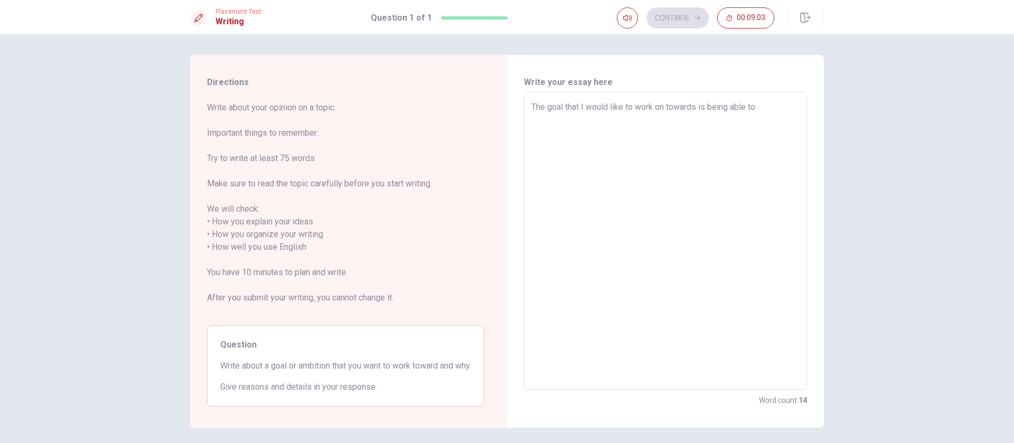
type textarea "x"
click at [675, 110] on textarea "The goal that I would like to work on towards is being able to" at bounding box center [665, 241] width 268 height 280
click at [675, 105] on textarea "The goal that I would like to work on towards is being able to" at bounding box center [665, 241] width 268 height 280
click at [675, 107] on textarea "The goal that I would like to work on is being able to" at bounding box center [665, 241] width 268 height 280
click at [664, 126] on textarea "The goal that I would like to work on is being able to help more people every d…" at bounding box center [665, 241] width 268 height 280
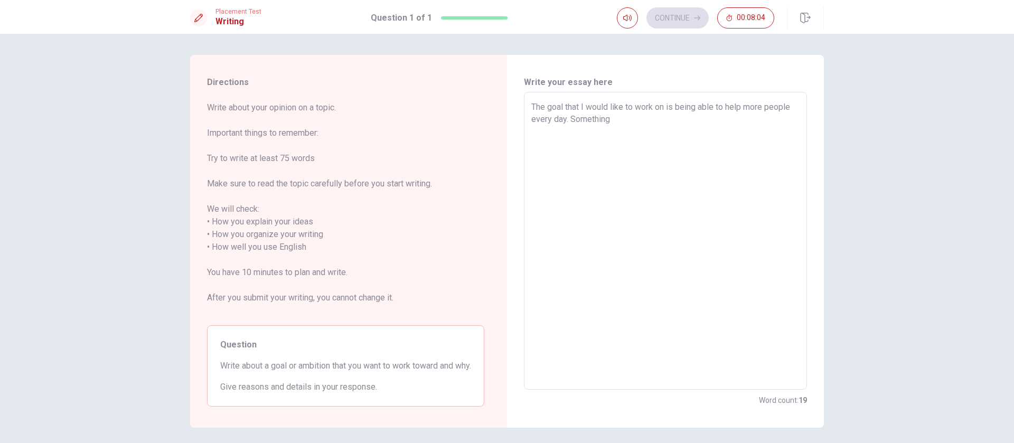
click at [669, 116] on textarea "The goal that I would like to work on is being able to help more people every d…" at bounding box center [665, 241] width 268 height 280
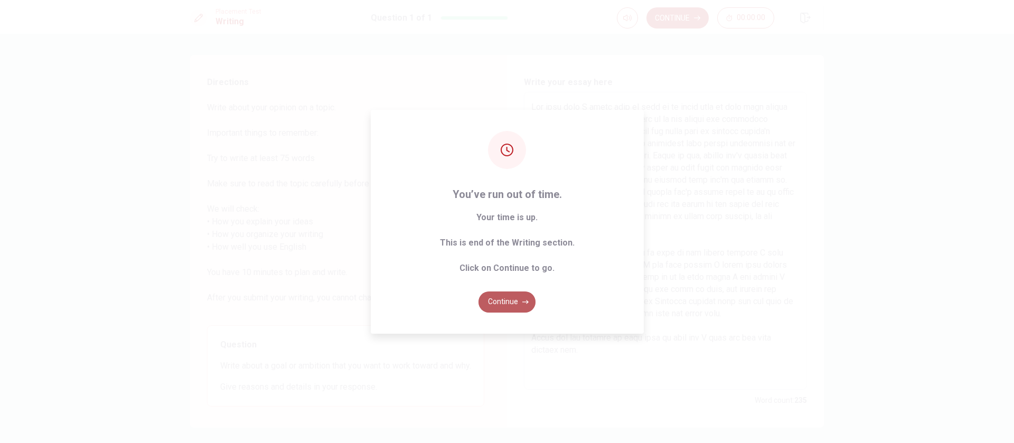
click at [495, 295] on button "Continue" at bounding box center [506, 301] width 57 height 21
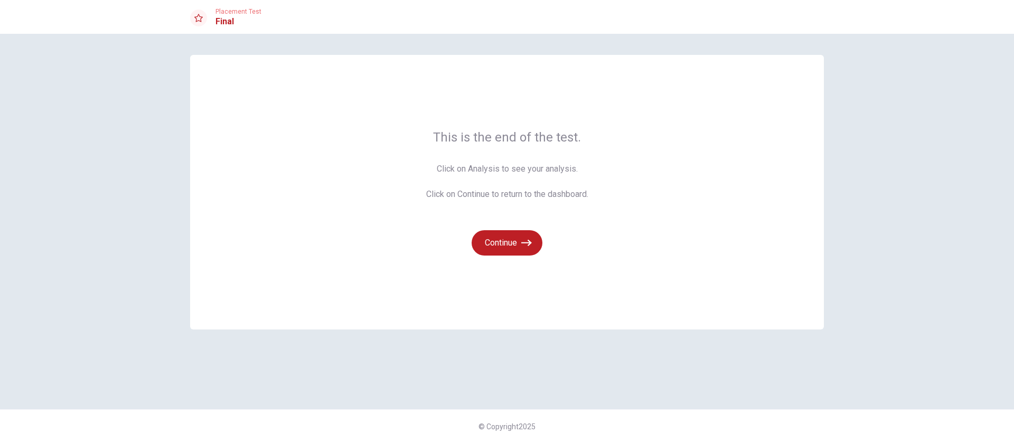
click at [532, 163] on span "Click on Analysis to see your analysis. Click on Continue to return to the dash…" at bounding box center [507, 182] width 162 height 38
click at [535, 170] on span "Click on Analysis to see your analysis. Click on Continue to return to the dash…" at bounding box center [507, 182] width 162 height 38
click at [521, 238] on icon "button" at bounding box center [526, 243] width 11 height 11
